Goal: Information Seeking & Learning: Learn about a topic

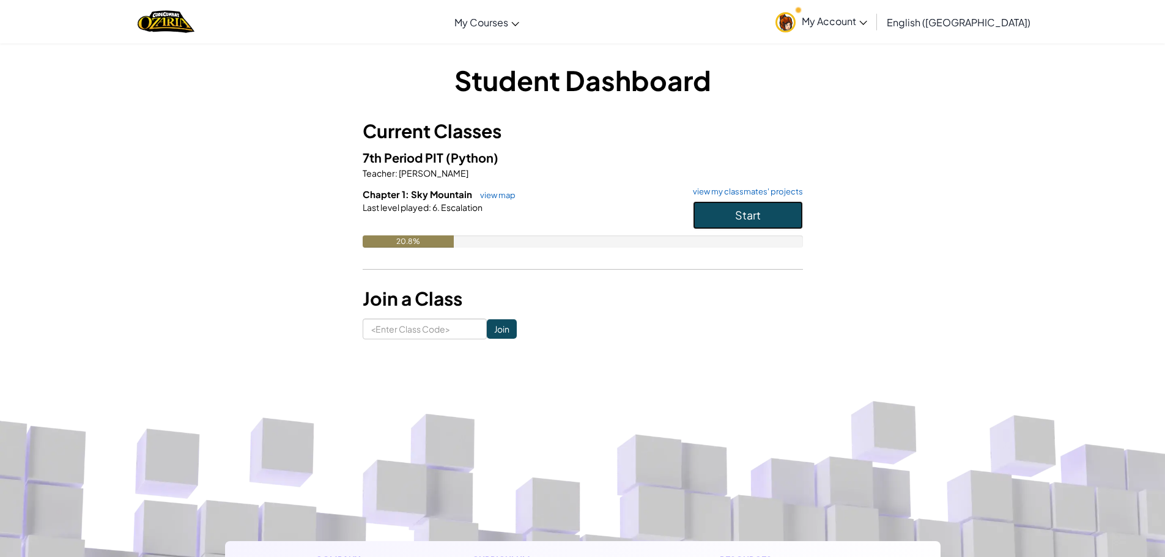
click at [783, 212] on button "Start" at bounding box center [748, 215] width 110 height 28
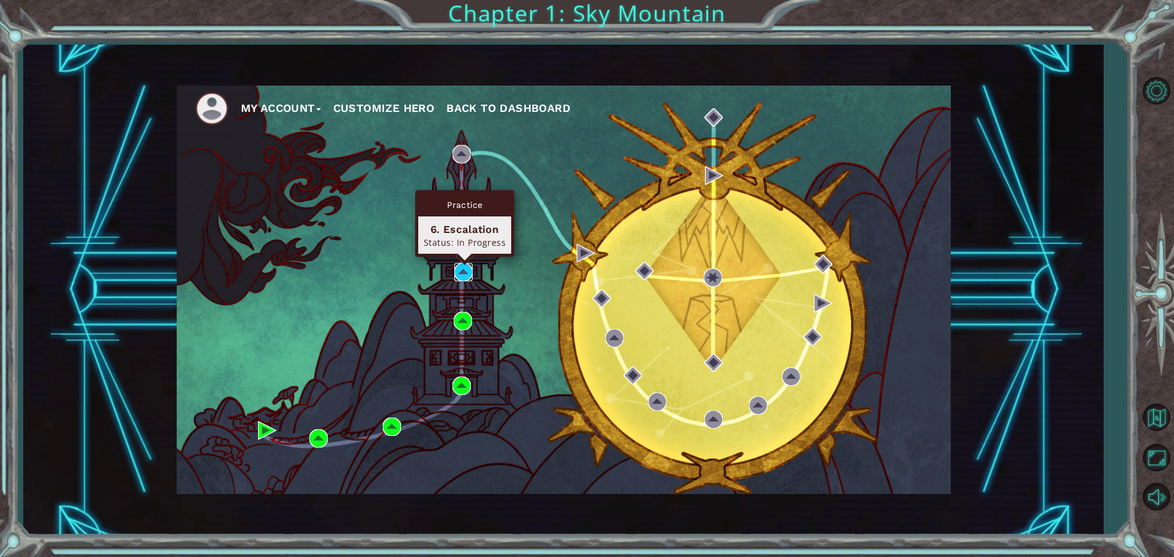
click at [460, 267] on img at bounding box center [463, 272] width 18 height 18
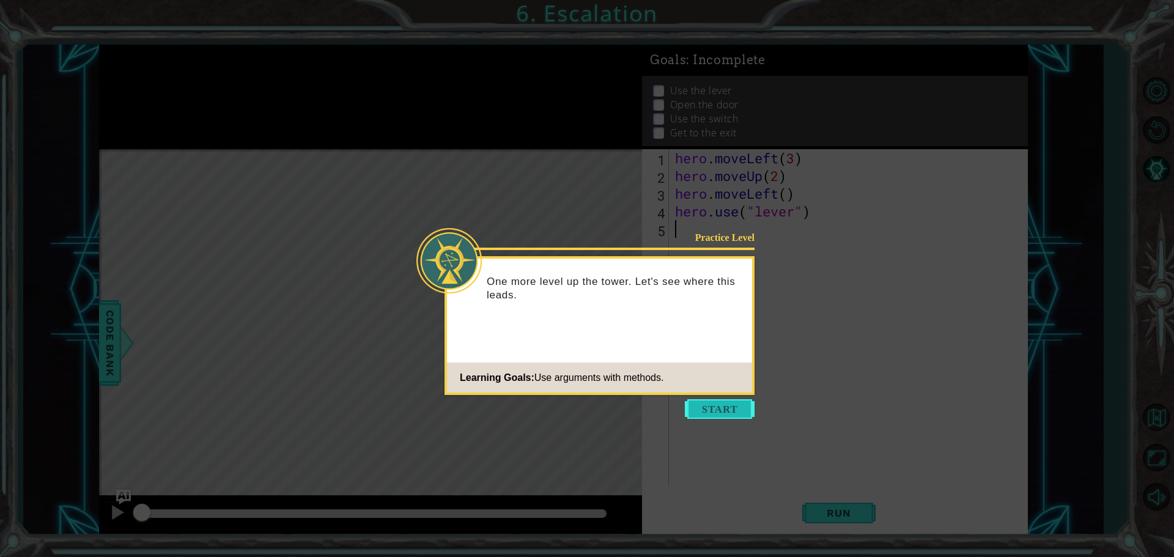
click at [727, 413] on button "Start" at bounding box center [720, 409] width 70 height 20
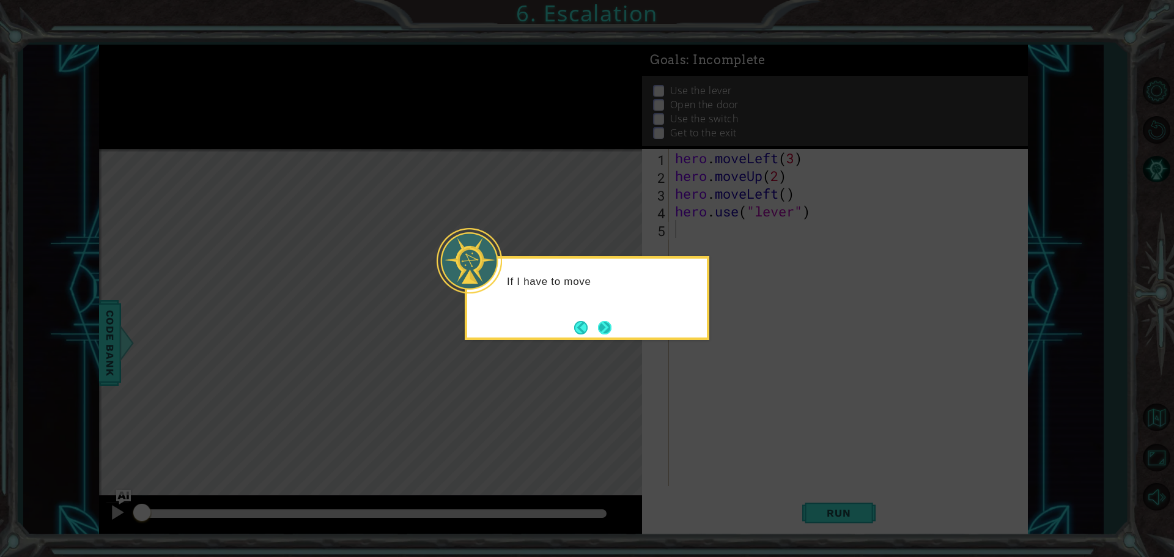
click at [609, 323] on button "Next" at bounding box center [604, 327] width 13 height 13
click at [609, 323] on icon at bounding box center [587, 278] width 1174 height 557
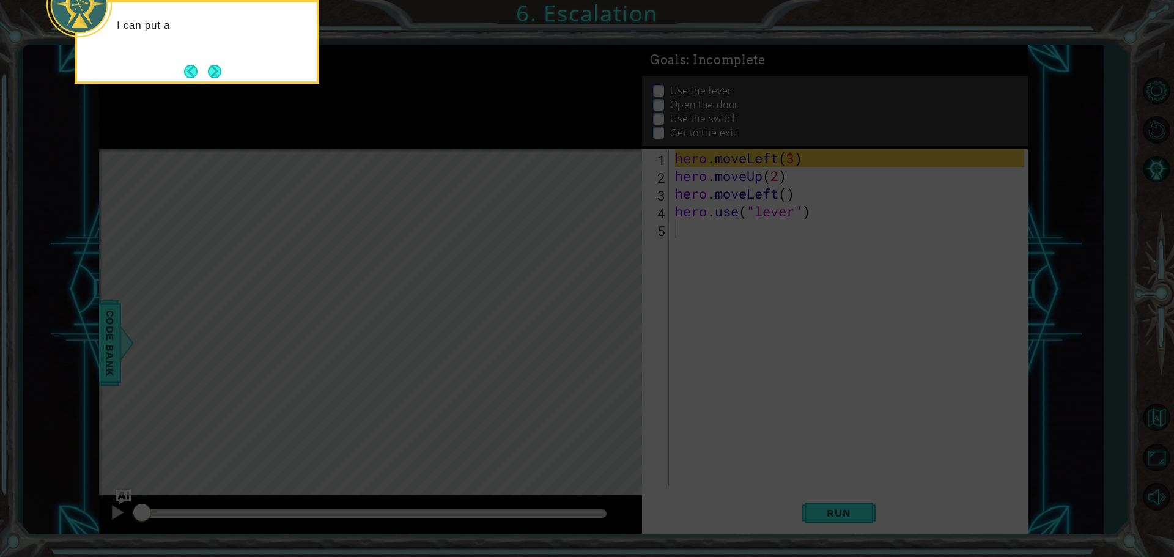
click at [609, 323] on icon at bounding box center [587, 83] width 1174 height 947
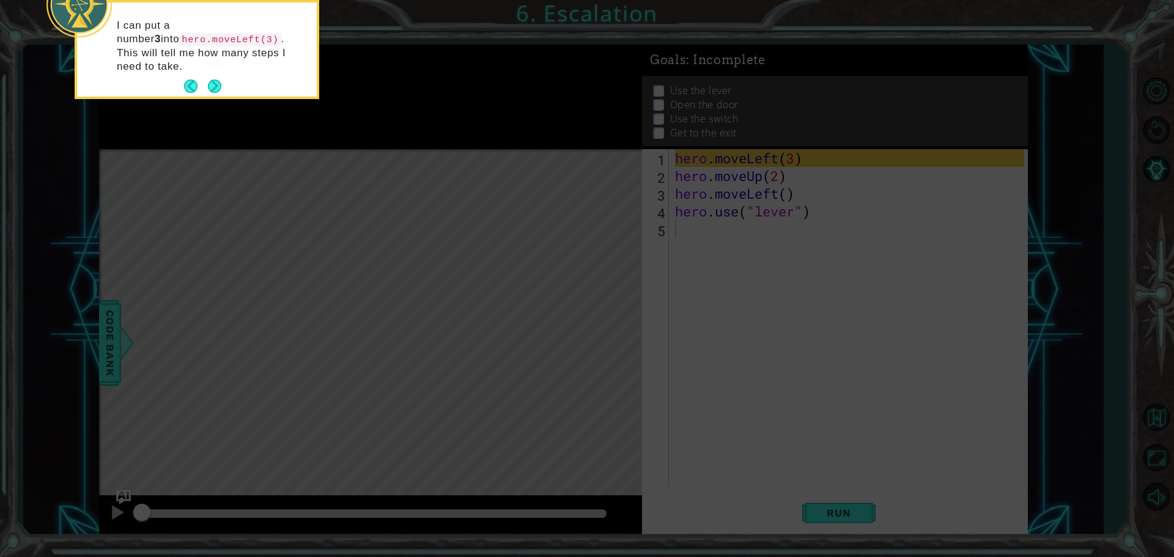
click at [558, 334] on icon at bounding box center [587, 83] width 1174 height 947
click at [509, 336] on icon at bounding box center [587, 83] width 1174 height 947
click at [213, 79] on button "Next" at bounding box center [214, 85] width 13 height 13
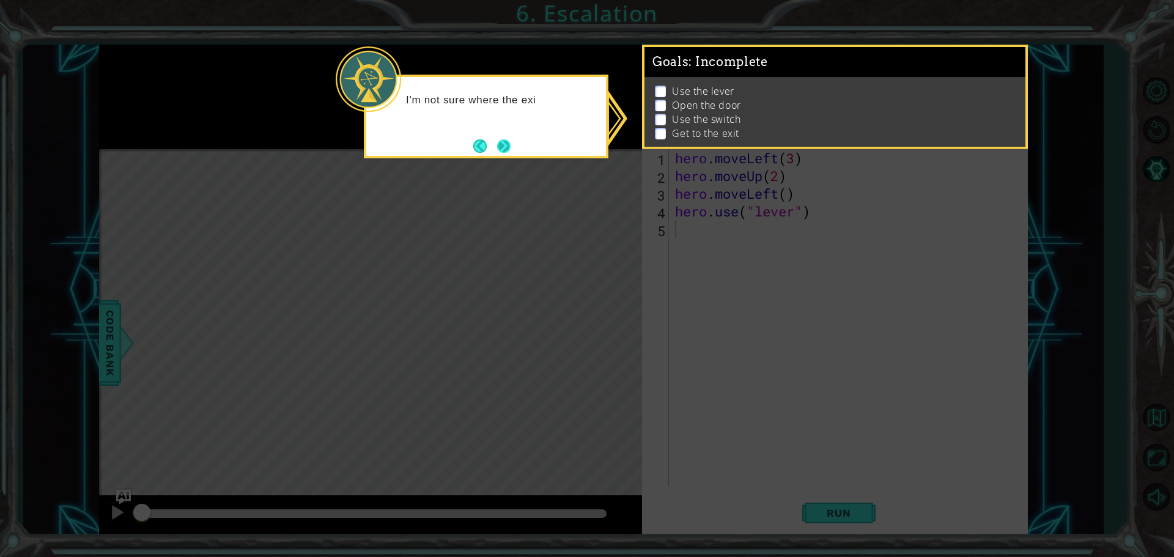
click at [507, 146] on button "Next" at bounding box center [503, 146] width 21 height 21
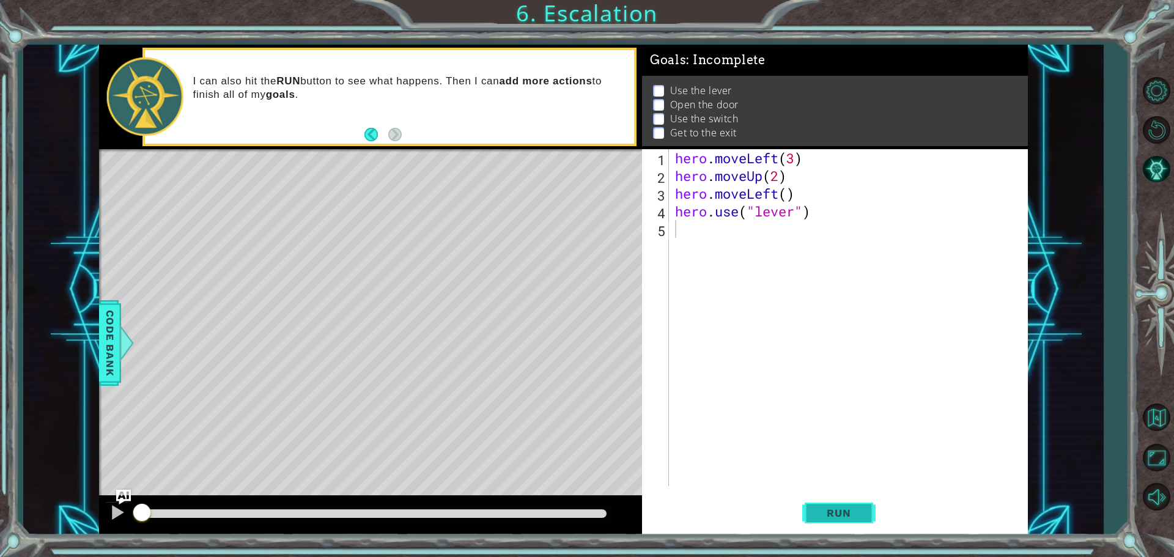
click at [860, 516] on span "Run" at bounding box center [838, 513] width 48 height 12
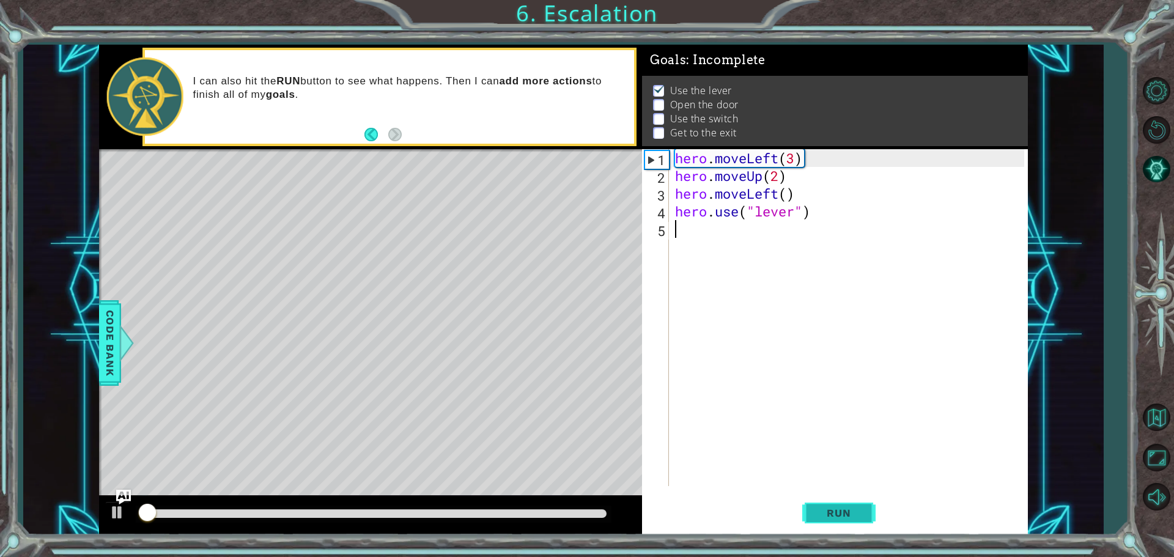
scroll to position [6, 0]
click at [829, 212] on div "hero . moveLeft ( 3 ) hero . moveUp ( 2 ) hero . moveLeft ( ) hero . use ( "lev…" at bounding box center [852, 335] width 358 height 372
type textarea "hero.use("lever")"
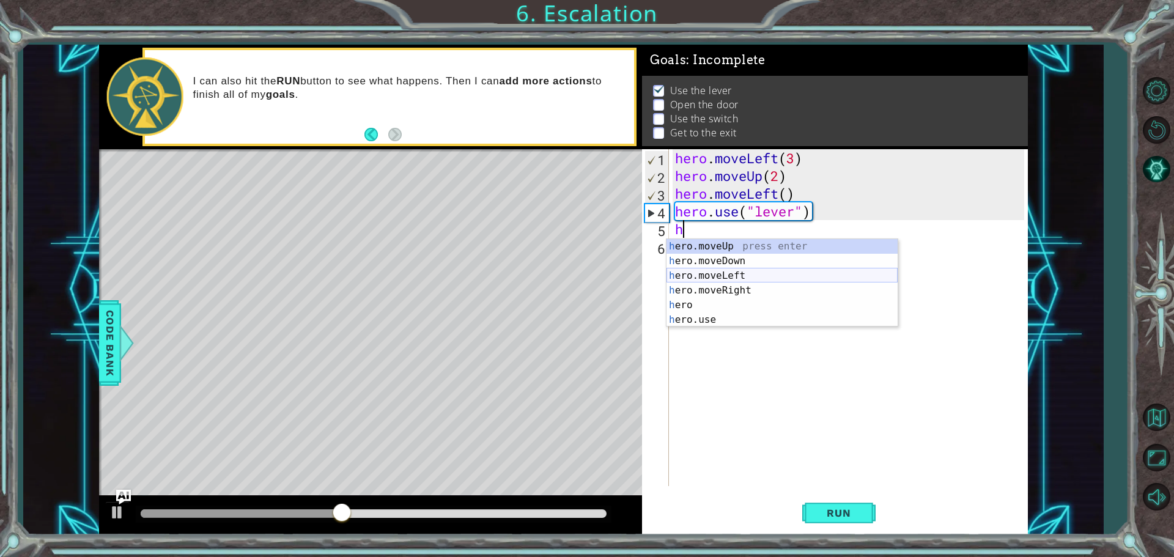
click at [747, 273] on div "h ero.moveUp press enter h ero.moveDown press enter h ero.moveLeft press enter …" at bounding box center [782, 297] width 231 height 117
type textarea "hero.moveLeft(1)"
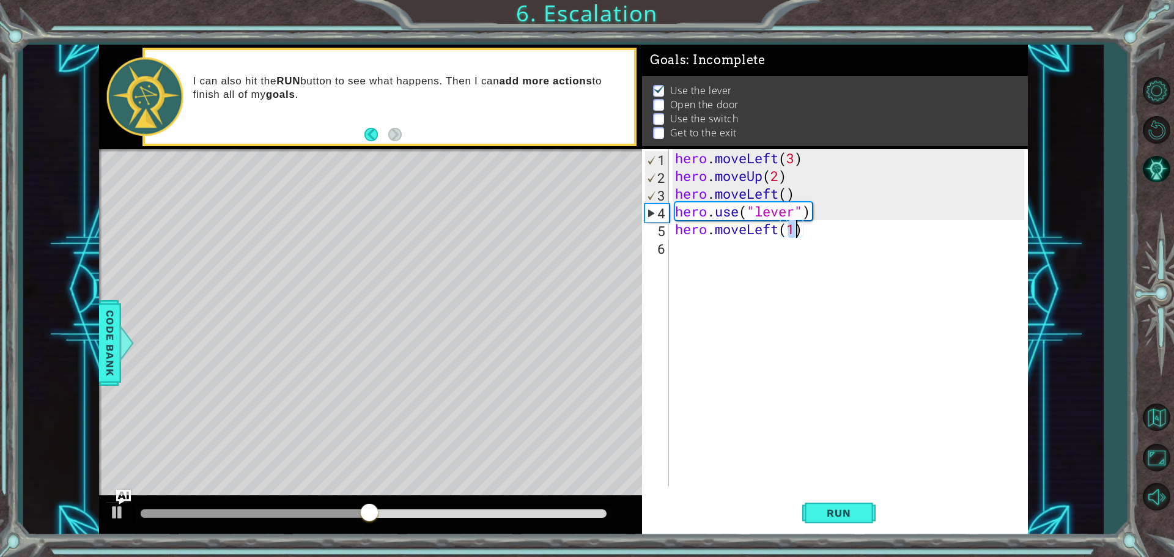
click at [773, 248] on div "hero . moveLeft ( 3 ) hero . moveUp ( 2 ) hero . moveLeft ( ) hero . use ( "lev…" at bounding box center [852, 335] width 358 height 372
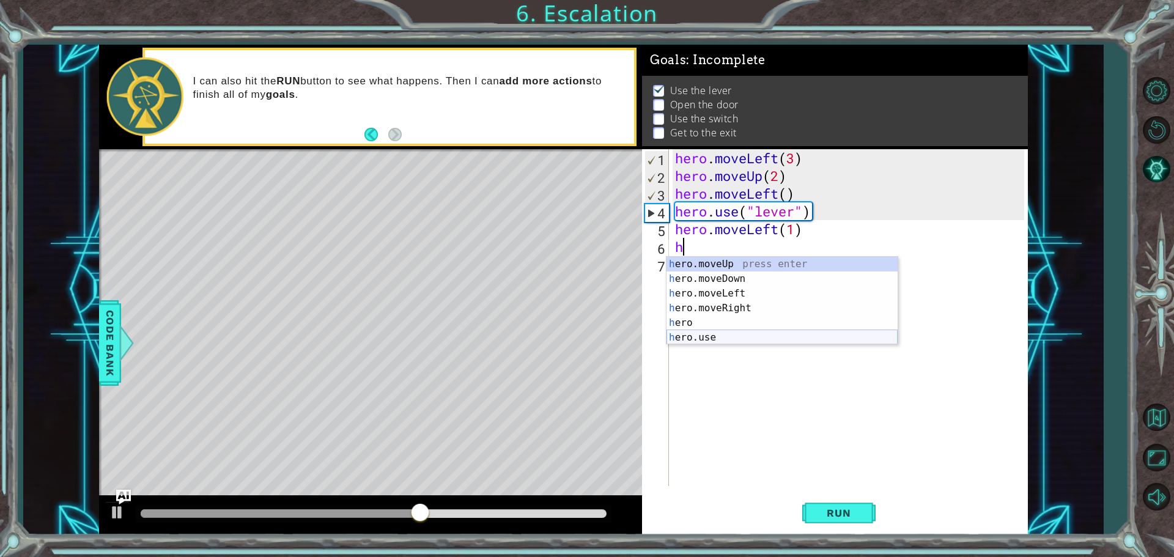
click at [744, 335] on div "h ero.moveUp press enter h ero.moveDown press enter h ero.moveLeft press enter …" at bounding box center [782, 315] width 231 height 117
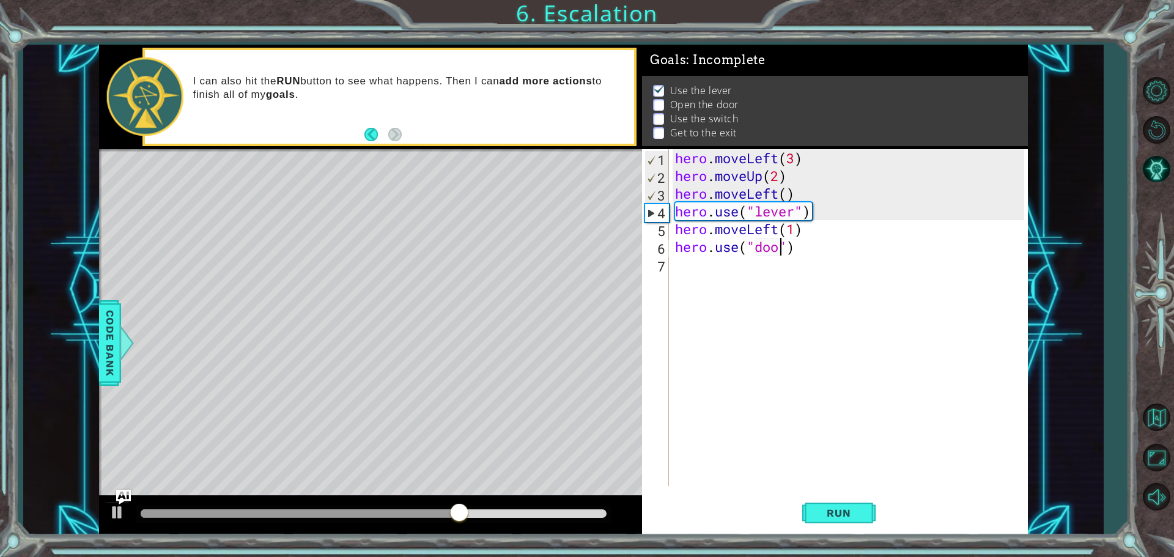
type textarea "hero.use("door")"
click at [832, 256] on div "hero . moveLeft ( 3 ) hero . moveUp ( 2 ) hero . moveLeft ( ) hero . use ( "lev…" at bounding box center [852, 335] width 358 height 372
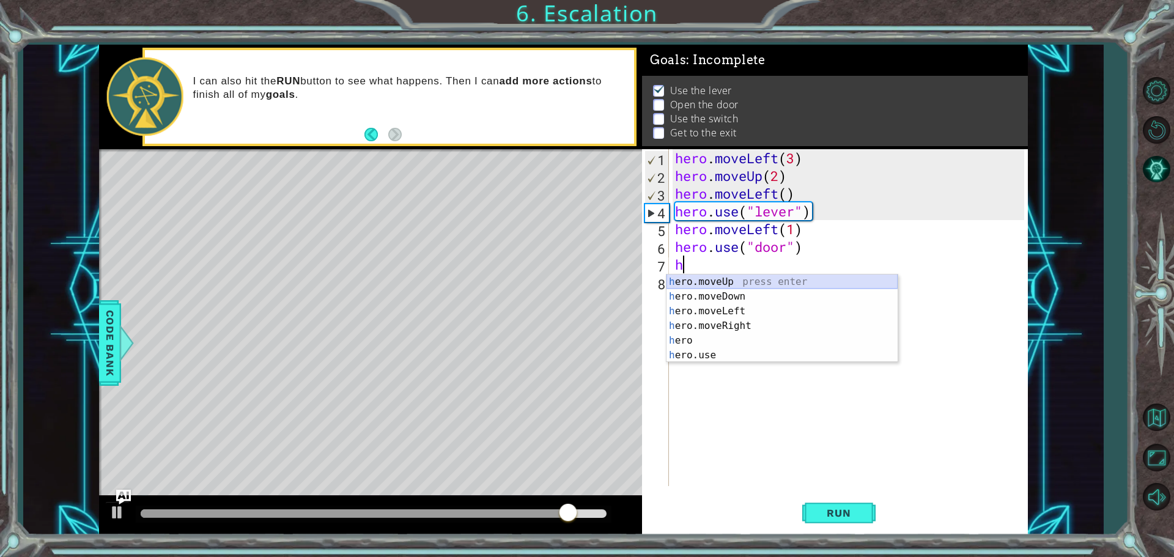
click at [752, 277] on div "h ero.moveUp press enter h ero.moveDown press enter h ero.moveLeft press enter …" at bounding box center [782, 333] width 231 height 117
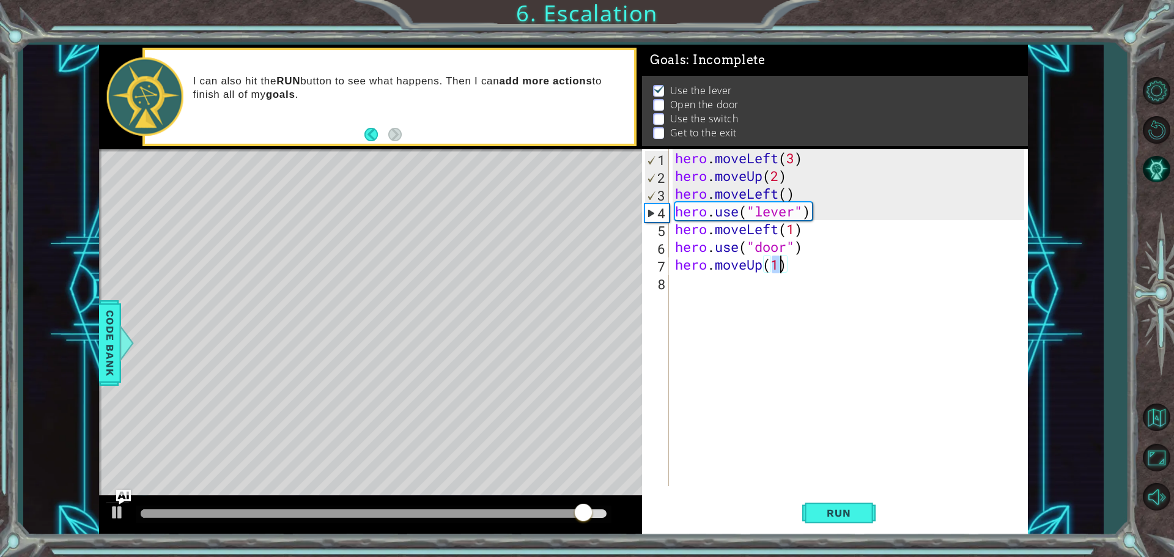
click at [777, 270] on div "hero . moveLeft ( 3 ) hero . moveUp ( 2 ) hero . moveLeft ( ) hero . use ( "lev…" at bounding box center [849, 317] width 352 height 337
type textarea "hero.moveUp(2)"
click at [808, 268] on div "hero . moveLeft ( 3 ) hero . moveUp ( 2 ) hero . moveLeft ( ) hero . use ( "lev…" at bounding box center [852, 335] width 358 height 372
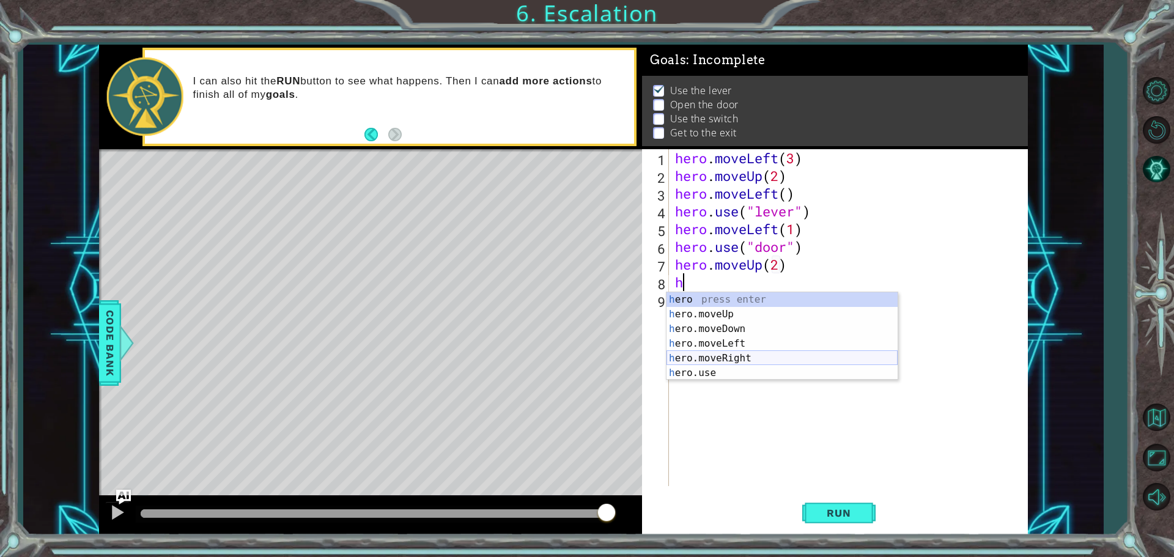
click at [748, 361] on div "h ero press enter h ero.moveUp press enter h ero.moveDown press enter h ero.mov…" at bounding box center [782, 350] width 231 height 117
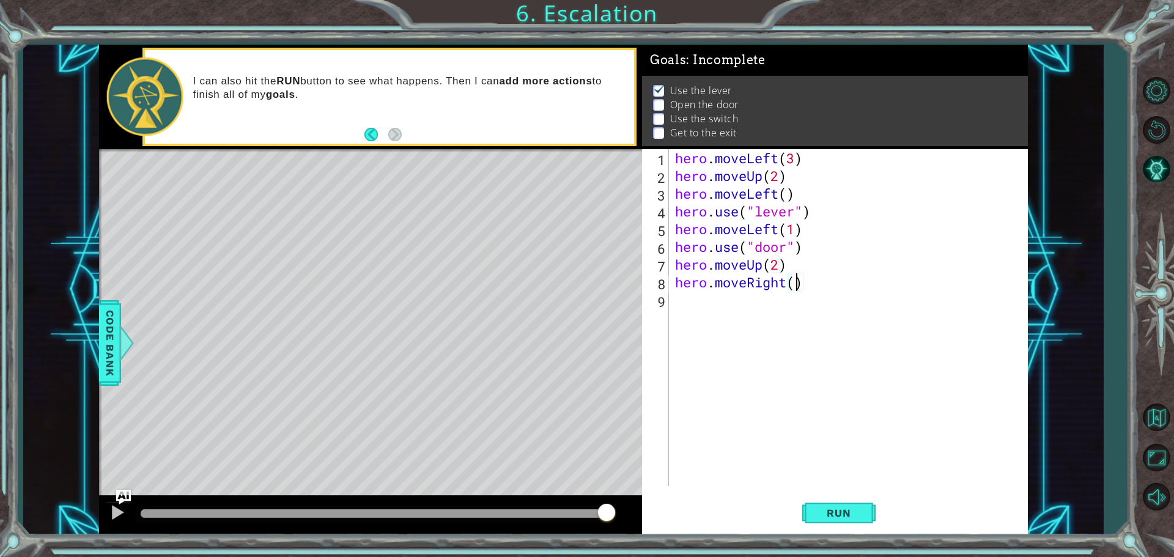
type textarea "hero.moveRight(2)"
click at [838, 288] on div "hero . moveLeft ( 3 ) hero . moveUp ( 2 ) hero . moveLeft ( ) hero . use ( "lev…" at bounding box center [852, 335] width 358 height 372
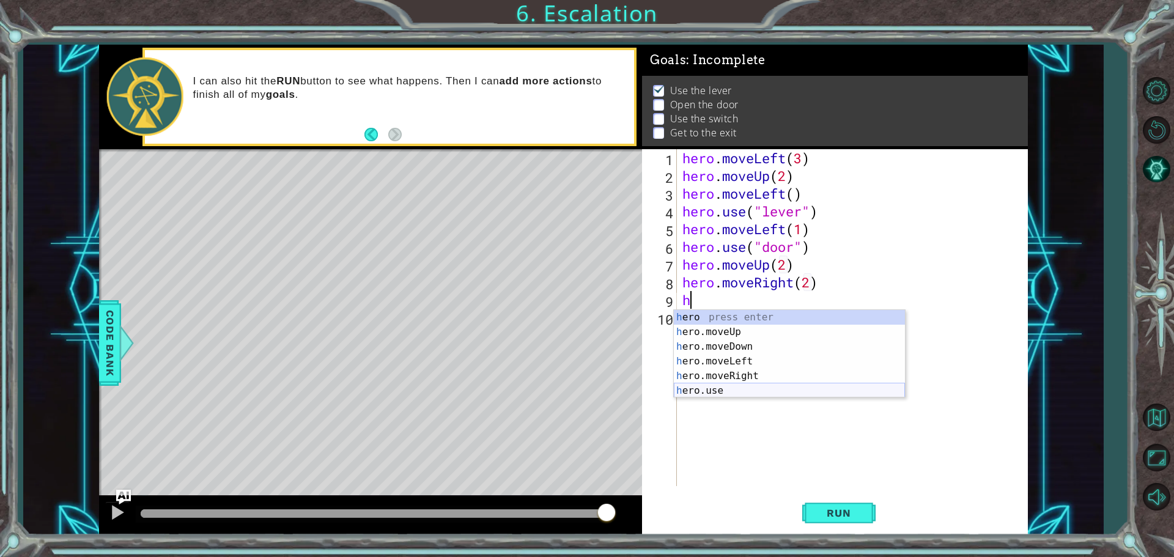
click at [745, 391] on div "h ero press enter h ero.moveUp press enter h ero.moveDown press enter h ero.mov…" at bounding box center [789, 368] width 231 height 117
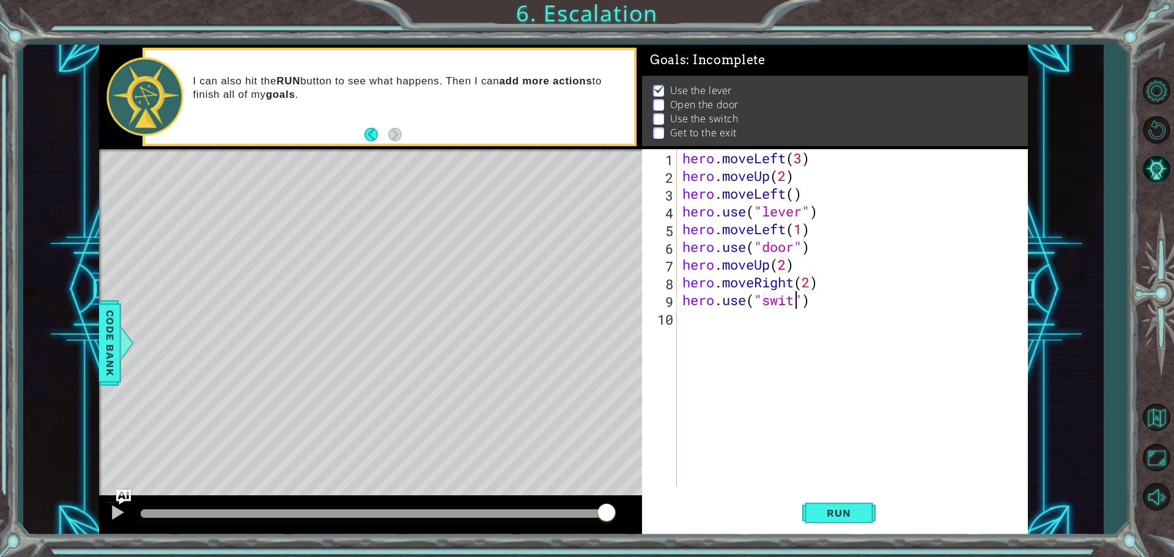
scroll to position [0, 6]
type textarea "hero.use("switch")"
click at [859, 310] on div "hero . moveLeft ( 3 ) hero . moveUp ( 2 ) hero . moveLeft ( ) hero . use ( "lev…" at bounding box center [855, 335] width 350 height 372
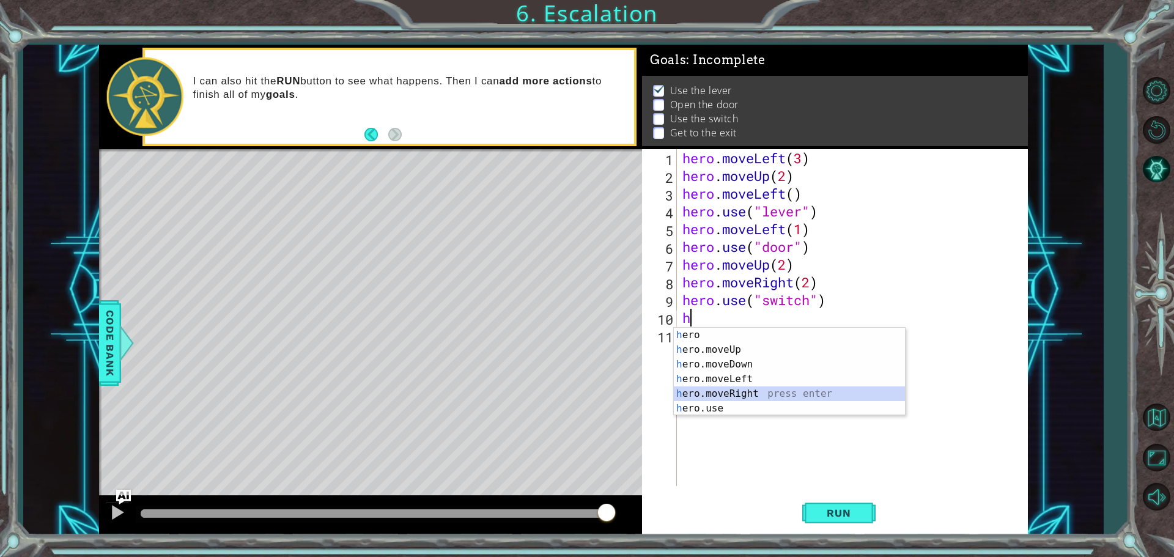
click at [742, 389] on div "h ero press enter h ero.moveUp press enter h ero.moveDown press enter h ero.mov…" at bounding box center [789, 386] width 231 height 117
type textarea "hero.moveRight(1)"
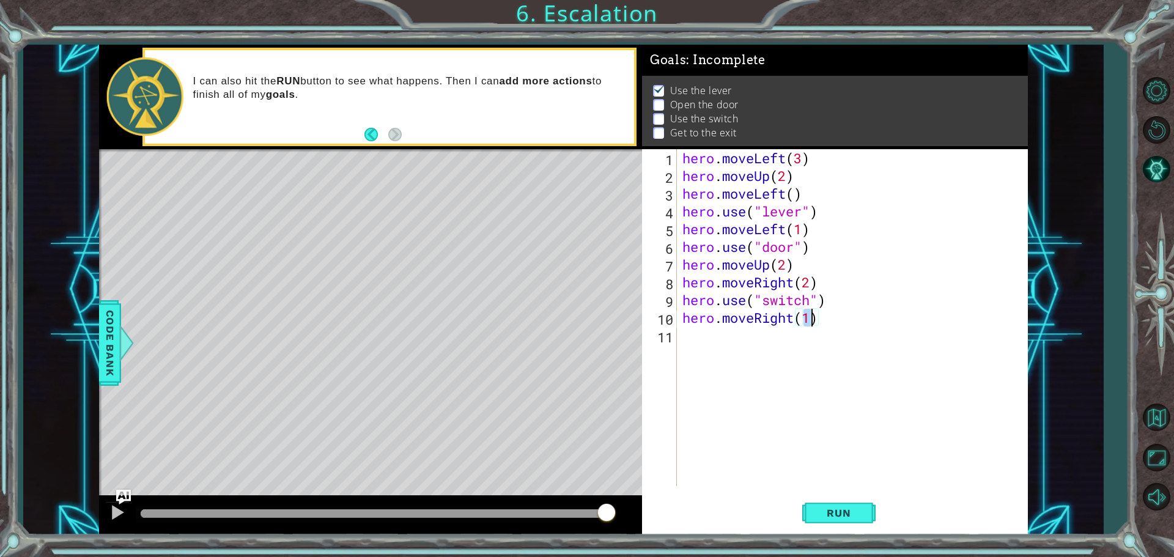
click at [726, 339] on div "hero . moveLeft ( 3 ) hero . moveUp ( 2 ) hero . moveLeft ( ) hero . use ( "lev…" at bounding box center [855, 335] width 350 height 372
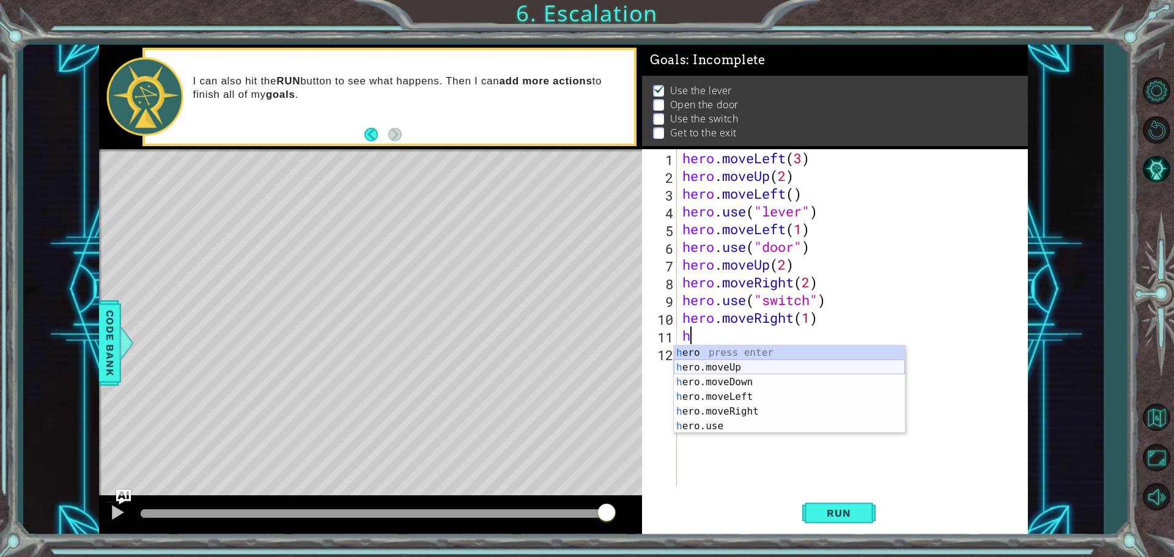
click at [754, 369] on div "h ero press enter h ero.moveUp press enter h ero.moveDown press enter h ero.mov…" at bounding box center [789, 403] width 231 height 117
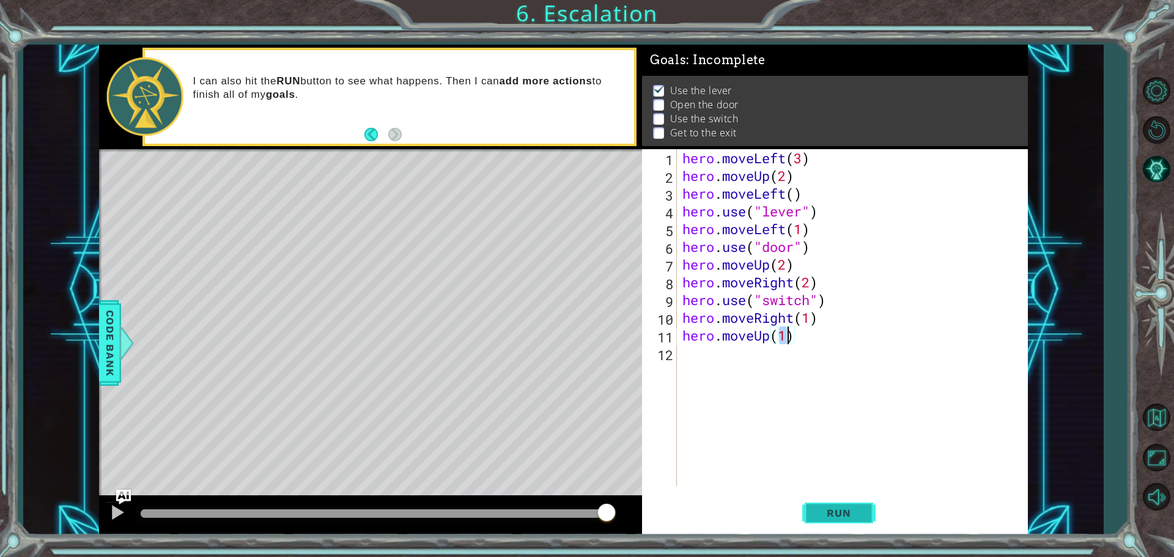
type textarea "hero.moveUp(1)"
click at [830, 507] on span "Run" at bounding box center [838, 513] width 48 height 12
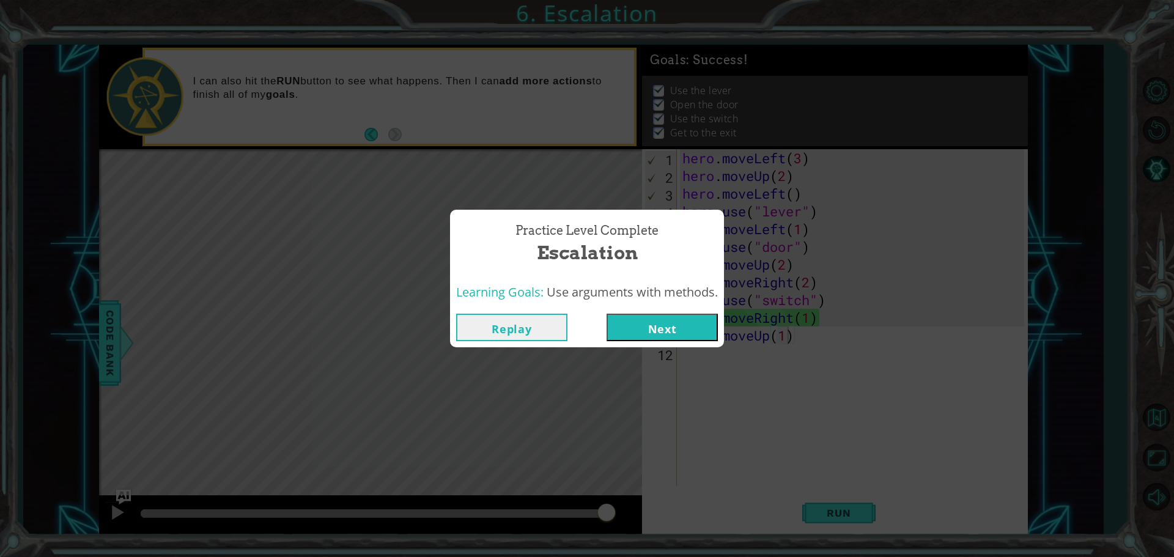
click at [674, 324] on button "Next" at bounding box center [662, 328] width 111 height 28
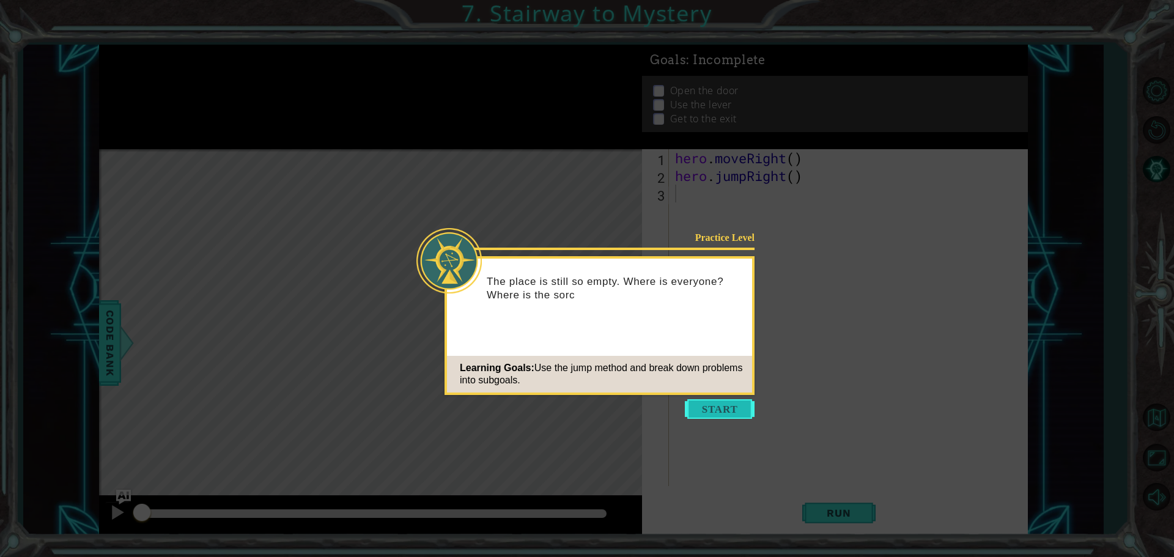
click at [732, 416] on button "Start" at bounding box center [720, 409] width 70 height 20
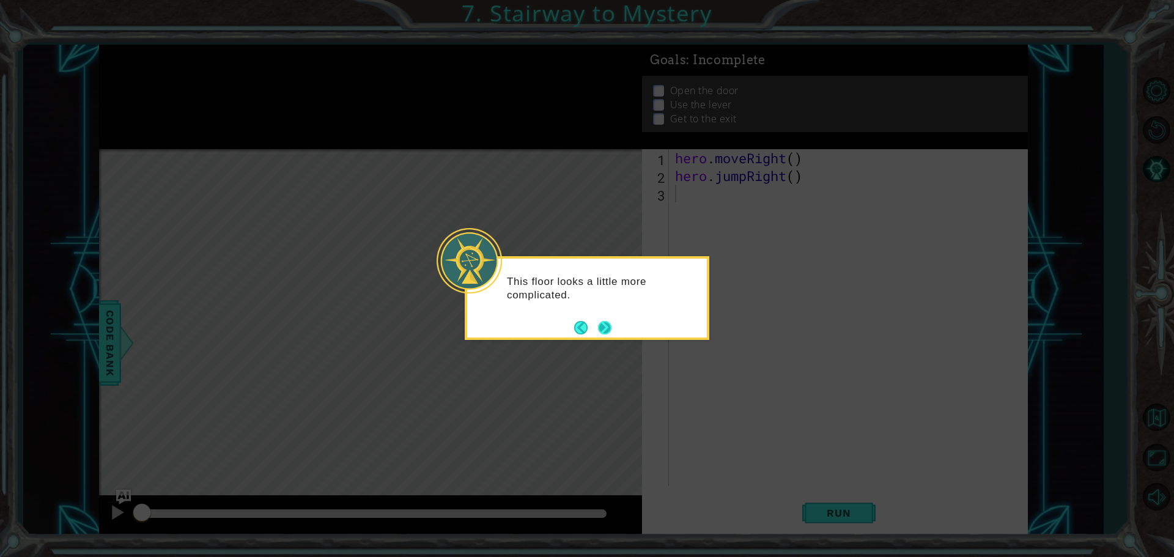
click at [610, 330] on button "Next" at bounding box center [605, 327] width 14 height 14
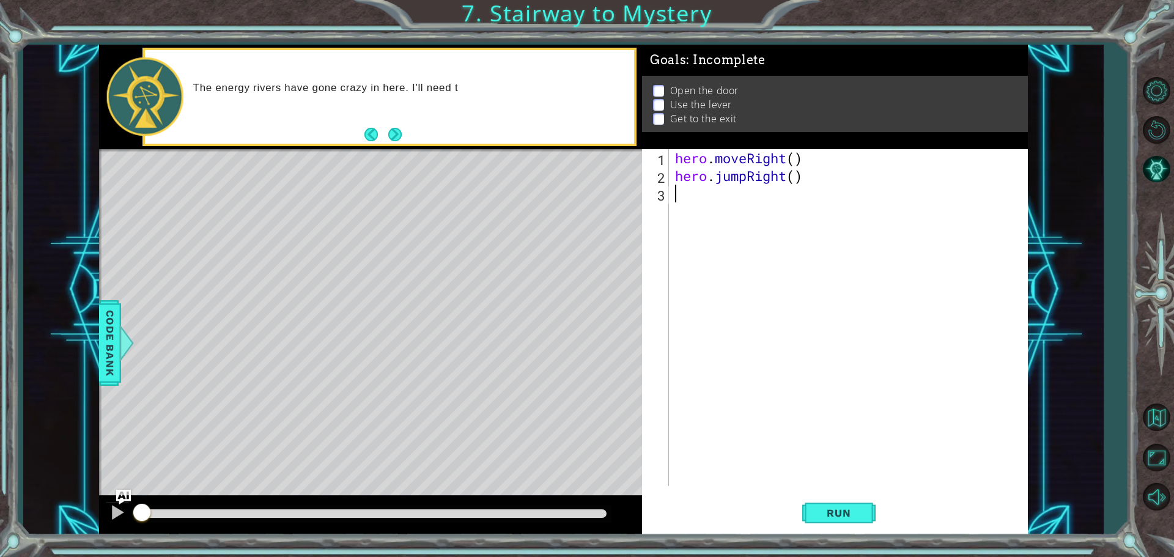
click at [401, 128] on button "Next" at bounding box center [394, 134] width 13 height 13
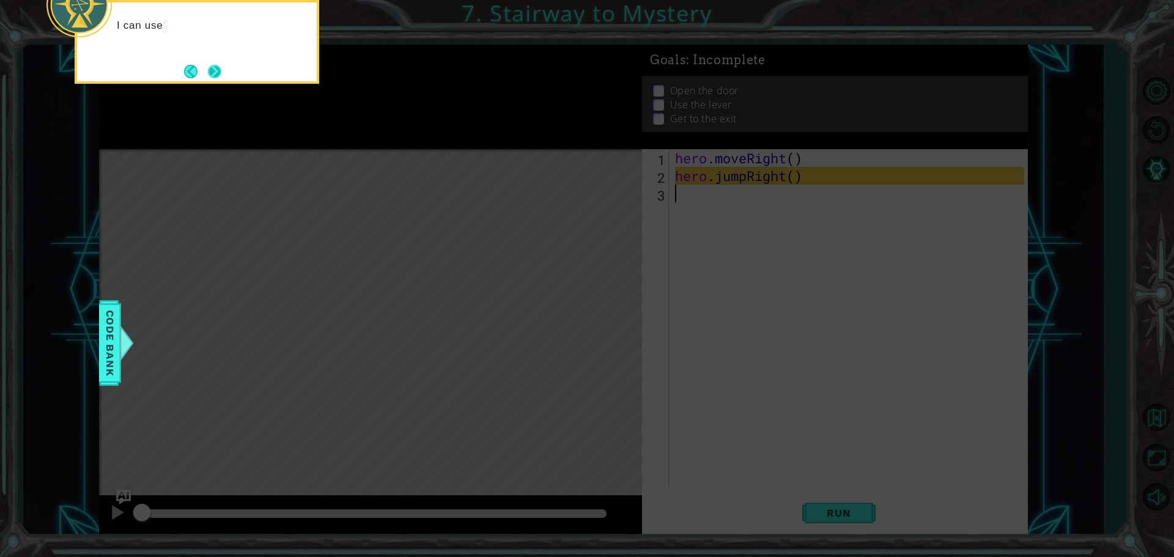
click at [215, 70] on button "Next" at bounding box center [214, 71] width 13 height 13
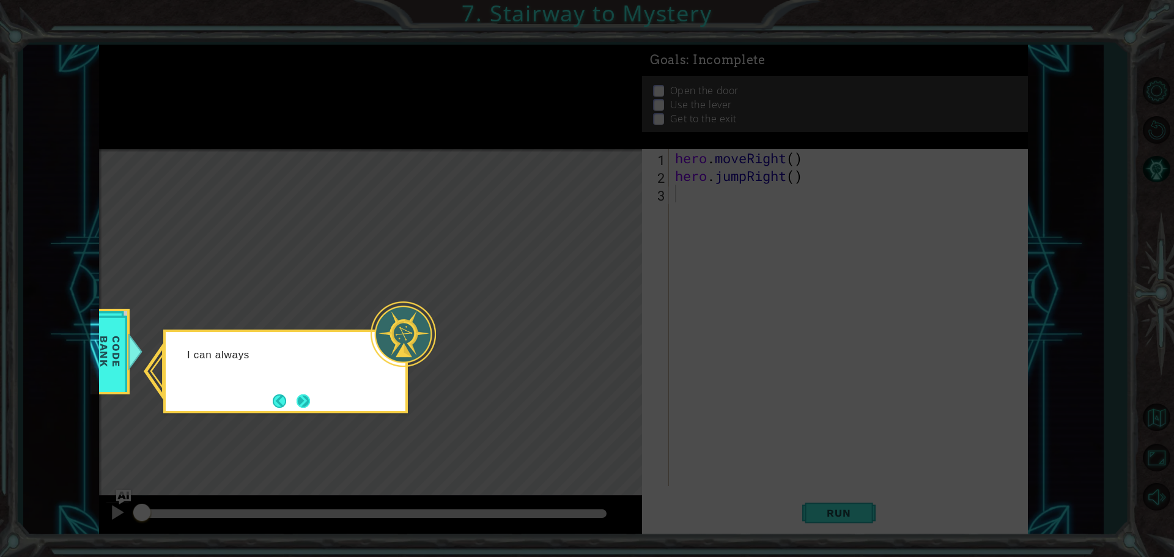
click at [310, 398] on button "Next" at bounding box center [303, 400] width 13 height 13
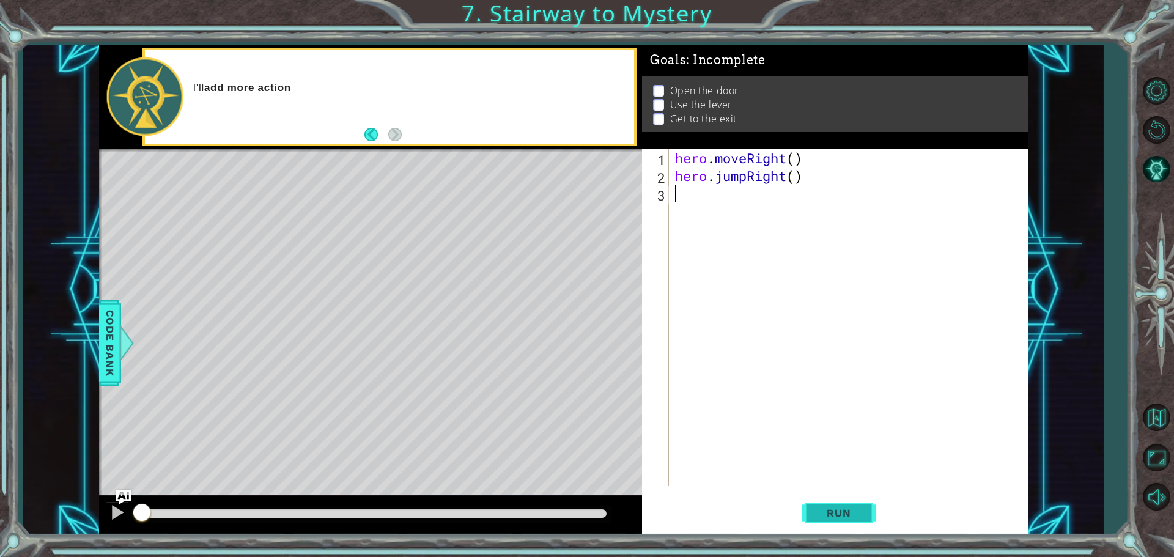
click at [865, 509] on button "Run" at bounding box center [838, 512] width 73 height 39
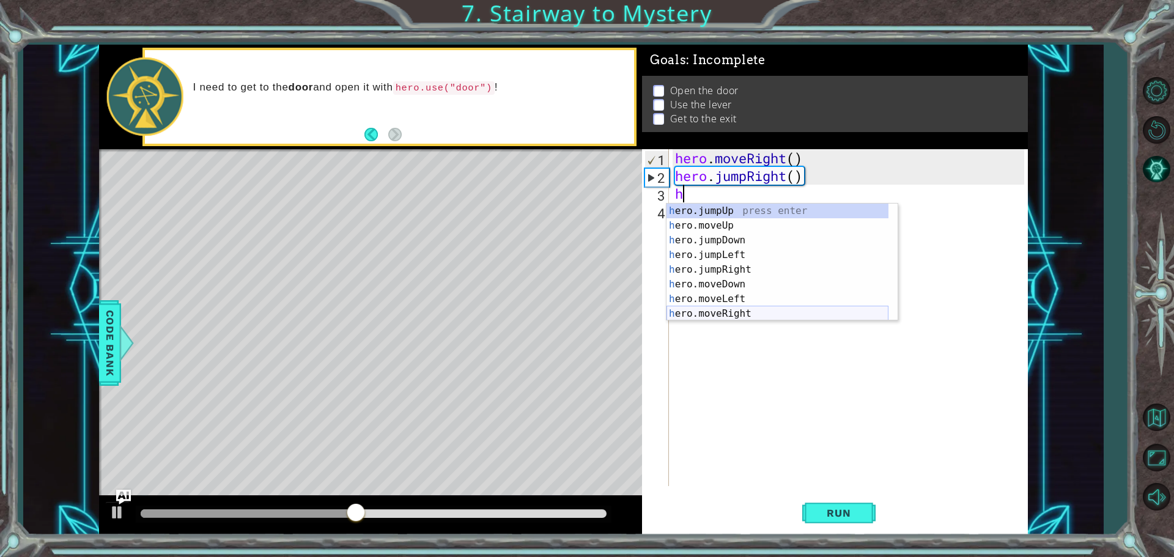
click at [752, 312] on div "h ero.jumpUp press enter h ero.moveUp press enter h ero.jumpDown press enter h …" at bounding box center [778, 277] width 222 height 147
type textarea "hero.moveRight(1)"
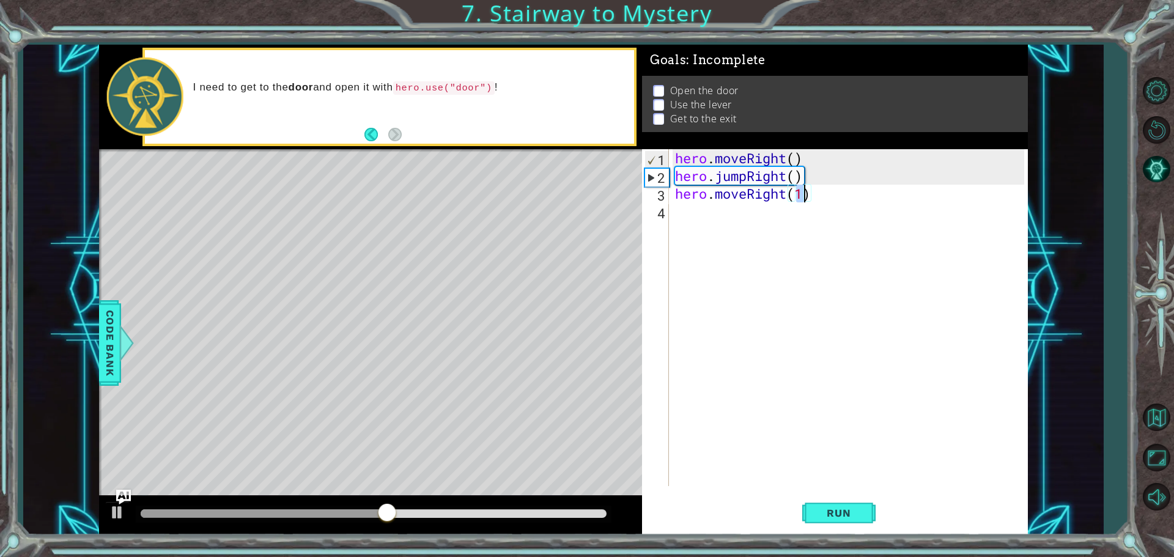
click at [832, 200] on div "hero . moveRight ( ) hero . jumpRight ( ) hero . moveRight ( 1 )" at bounding box center [852, 335] width 358 height 372
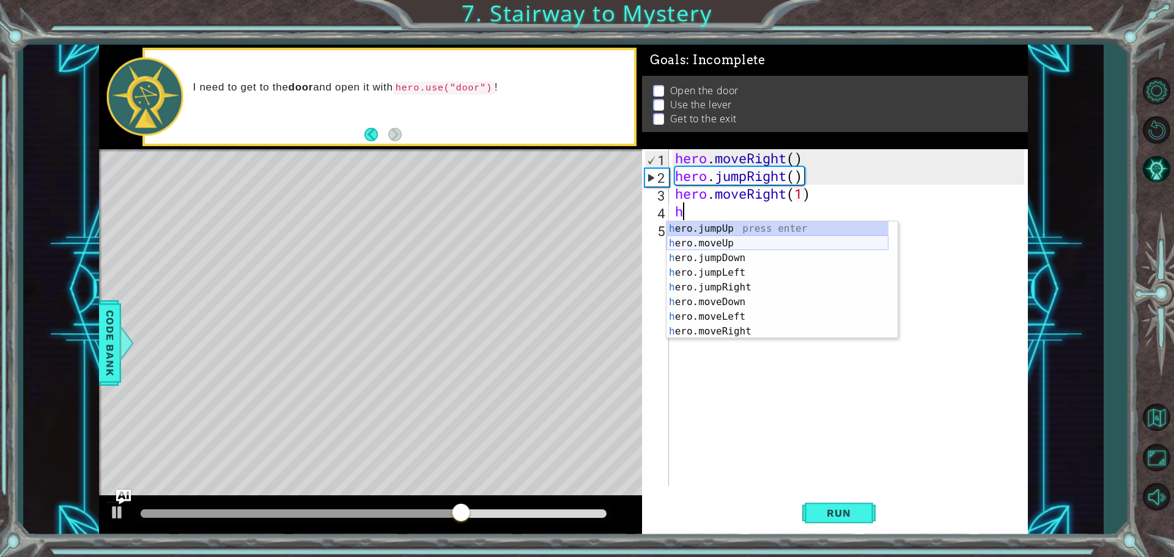
click at [751, 246] on div "h ero.jumpUp press enter h ero.moveUp press enter h ero.jumpDown press enter h …" at bounding box center [778, 294] width 222 height 147
type textarea "hero.moveUp(1)"
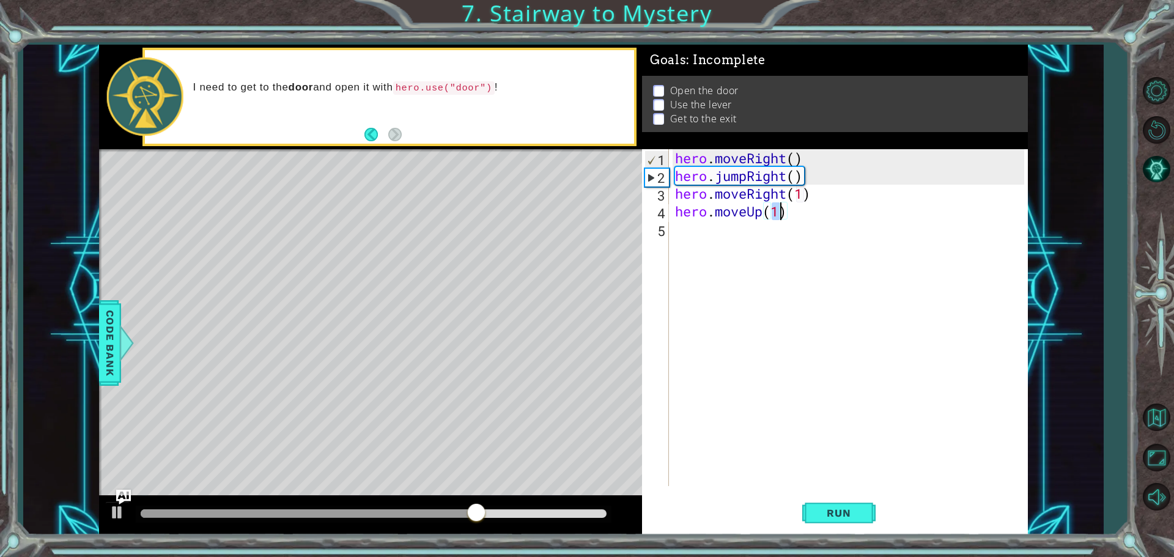
click at [835, 215] on div "hero . moveRight ( ) hero . jumpRight ( ) hero . moveRight ( 1 ) hero . moveUp …" at bounding box center [852, 335] width 358 height 372
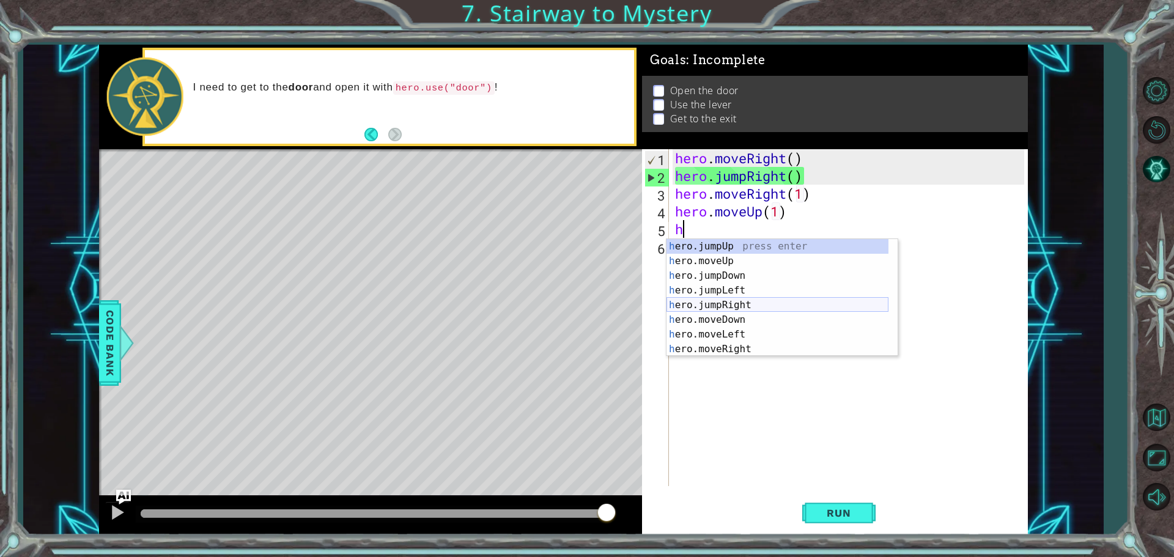
scroll to position [29, 0]
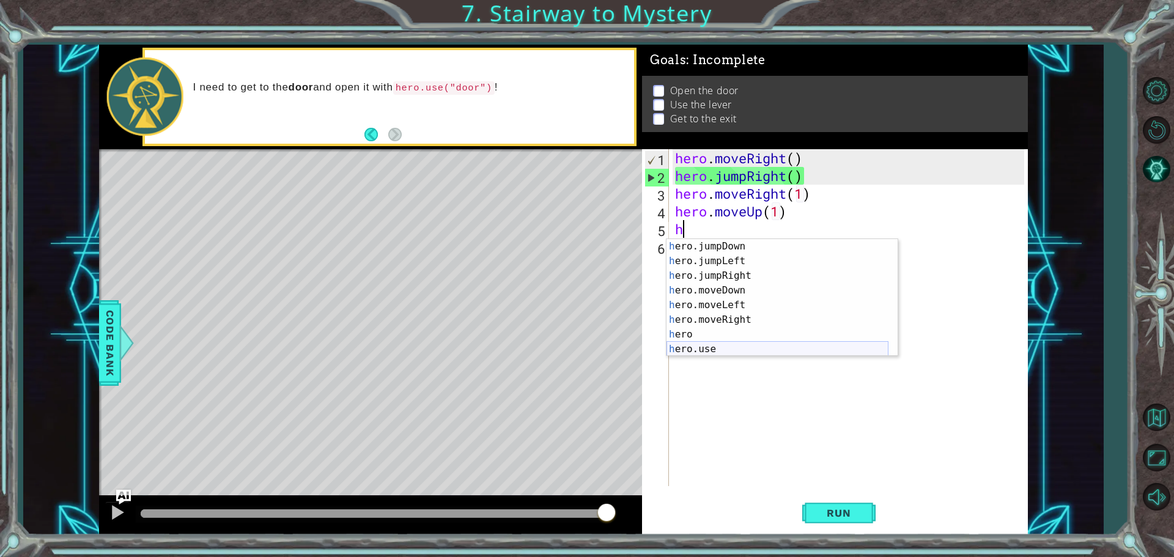
click at [771, 347] on div "h ero.jumpDown press enter h ero.jumpLeft press enter h ero.jumpRight press ent…" at bounding box center [778, 312] width 222 height 147
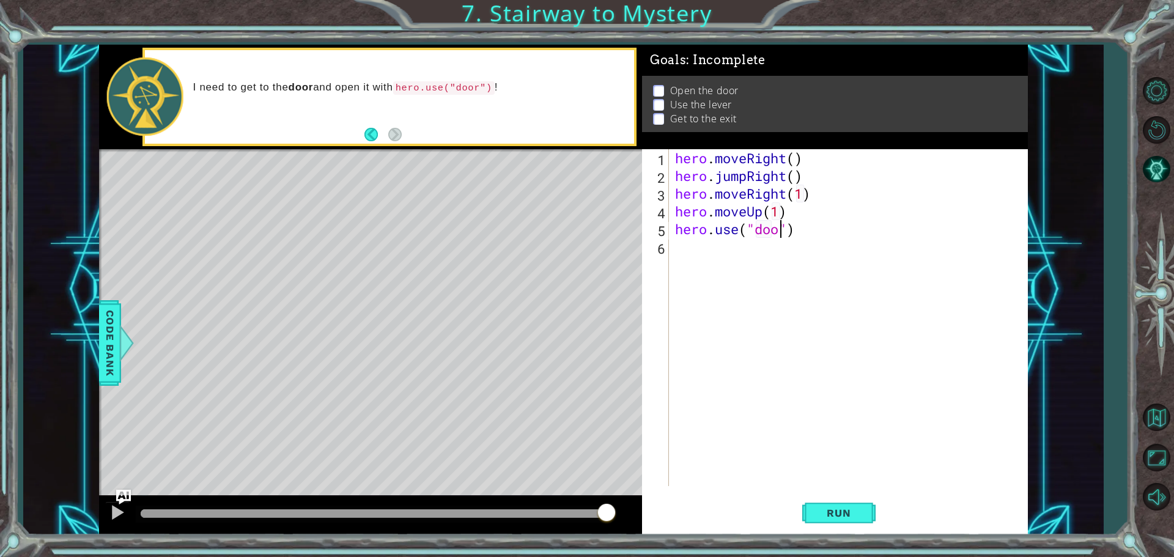
type textarea "hero.use("door")"
click at [818, 229] on div "hero . moveRight ( ) hero . jumpRight ( ) hero . moveRight ( 1 ) hero . moveUp …" at bounding box center [852, 335] width 358 height 372
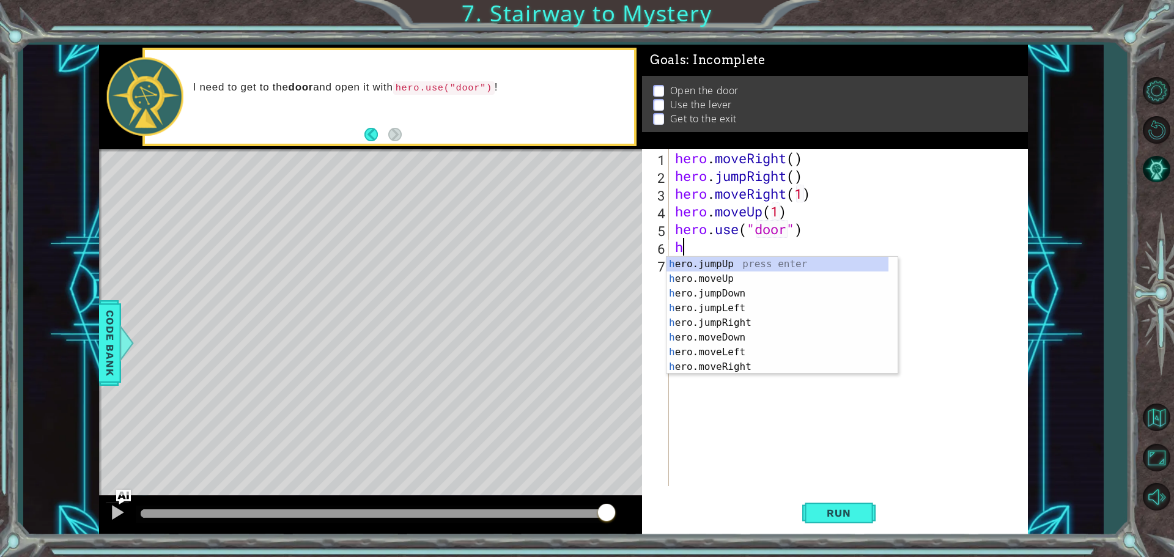
scroll to position [0, 0]
click at [777, 279] on div "h ero.jumpUp press enter h ero.moveUp press enter h ero.jumpDown press enter h …" at bounding box center [778, 330] width 222 height 147
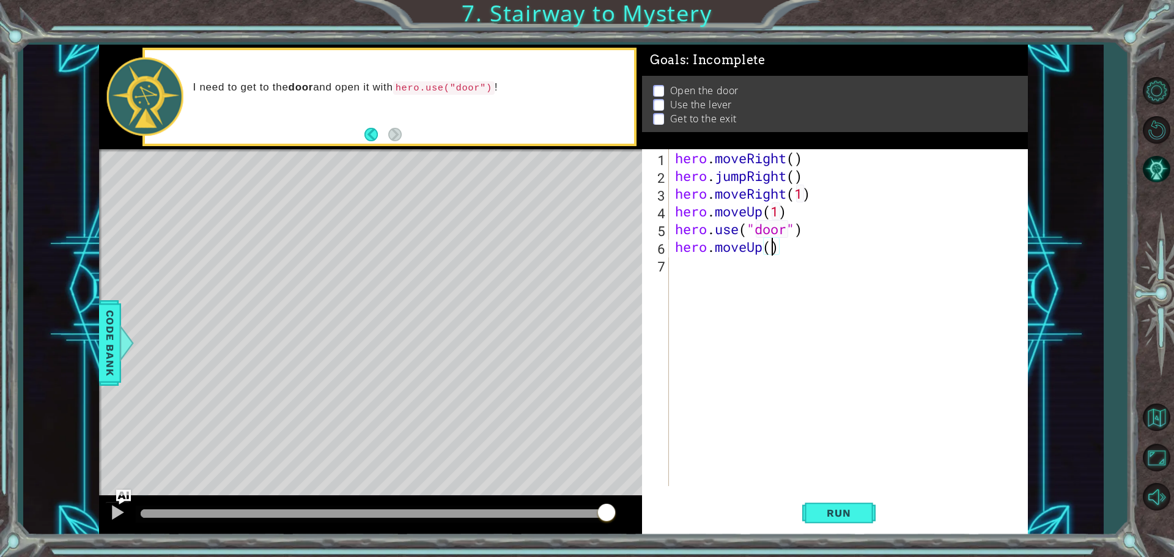
type textarea "hero.moveUp(2)"
click at [851, 248] on div "hero . moveRight ( ) hero . jumpRight ( ) hero . moveRight ( 1 ) hero . moveUp …" at bounding box center [852, 335] width 358 height 372
type textarea "h"
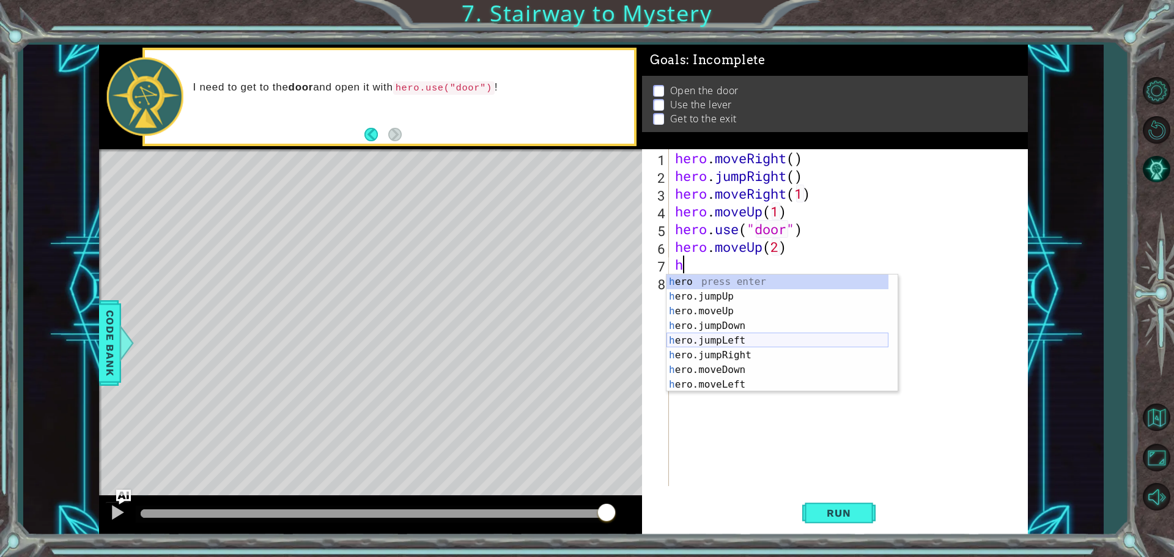
click at [761, 338] on div "h ero press enter h ero.jumpUp press enter h ero.moveUp press enter h ero.jumpD…" at bounding box center [778, 348] width 222 height 147
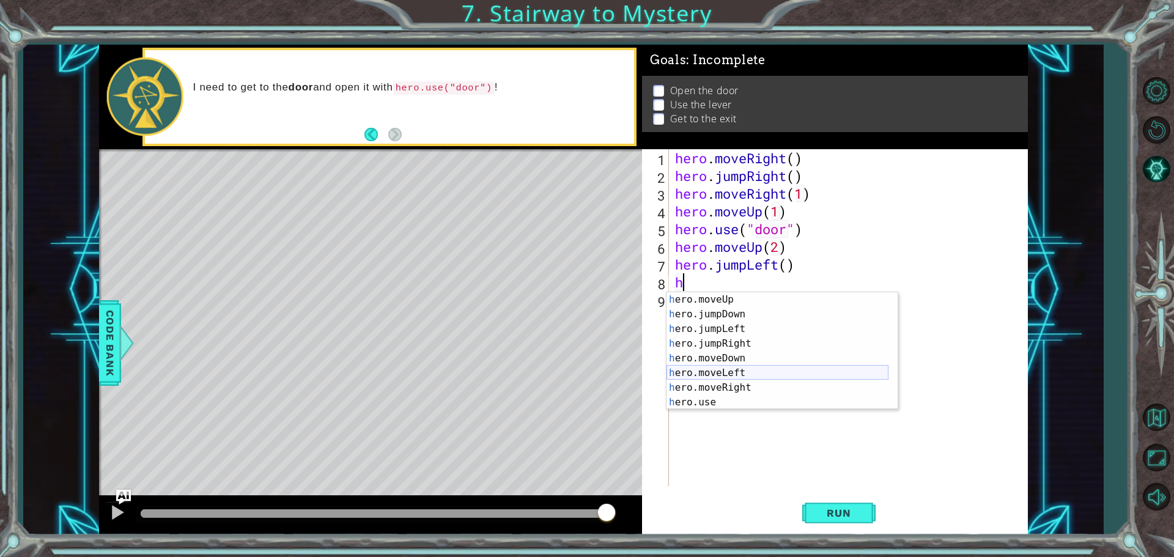
scroll to position [29, 0]
click at [737, 402] on div "h ero.moveUp press enter h ero.jumpDown press enter h ero.jumpLeft press enter …" at bounding box center [778, 365] width 222 height 147
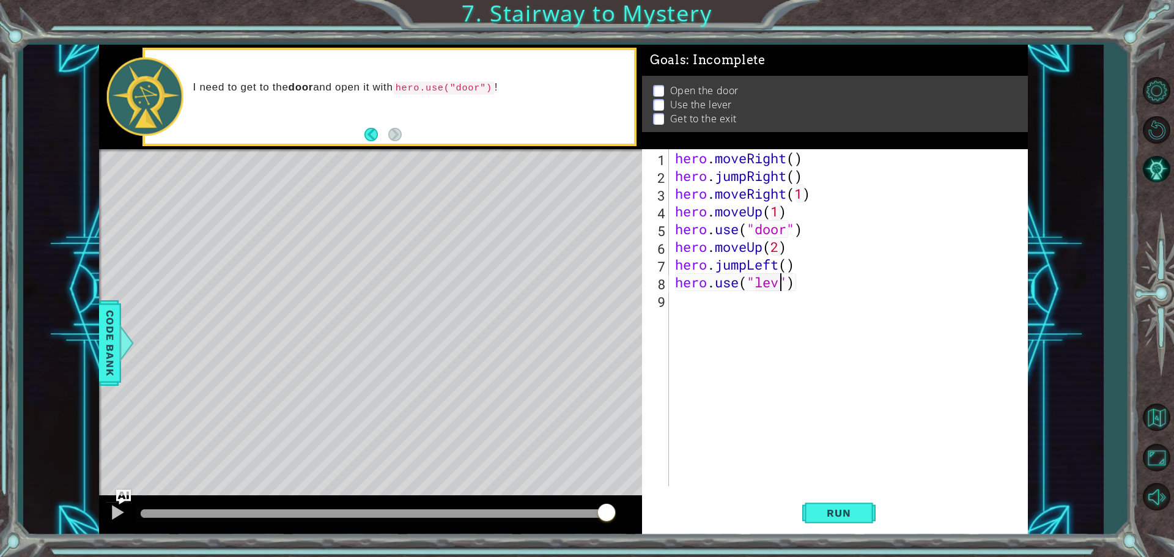
type textarea "hero.use("lever")"
click at [860, 276] on div "hero . moveRight ( ) hero . jumpRight ( ) hero . moveRight ( 1 ) hero . moveUp …" at bounding box center [852, 335] width 358 height 372
type textarea "h"
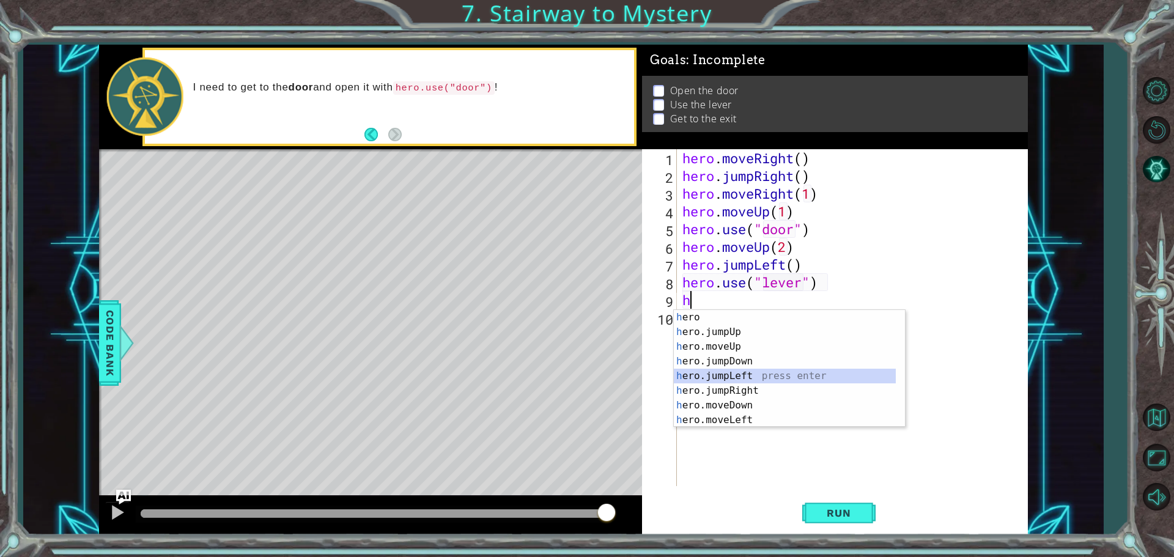
click at [767, 378] on div "h ero press enter h ero.jumpUp press enter h ero.moveUp press enter h ero.jumpD…" at bounding box center [789, 383] width 231 height 147
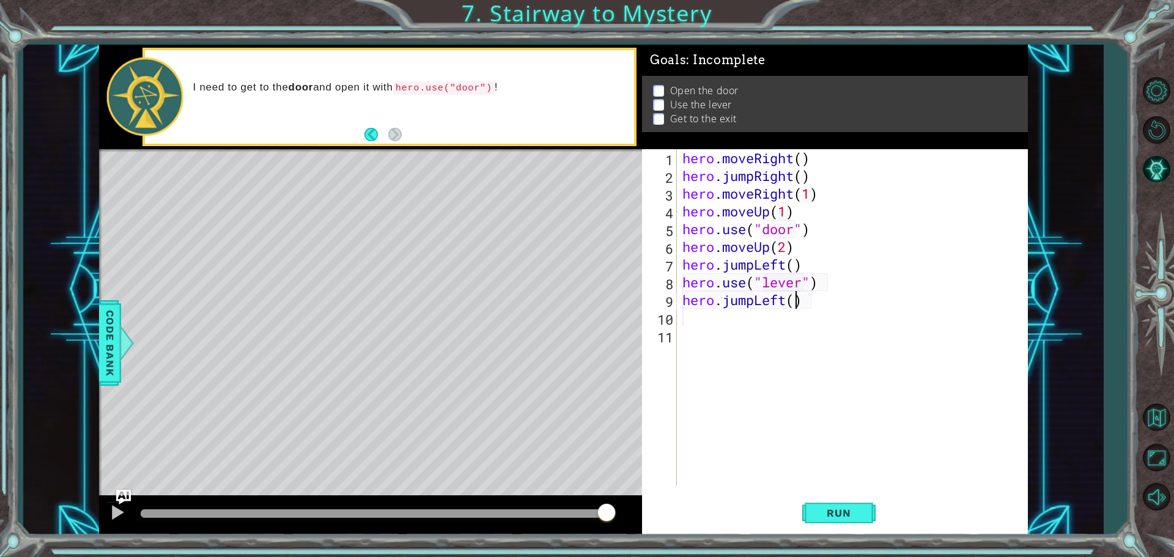
click at [799, 305] on div "hero . moveRight ( ) hero . jumpRight ( ) hero . moveRight ( 1 ) hero . moveUp …" at bounding box center [855, 335] width 350 height 372
type textarea "hero.jumpLeft(2)"
click at [845, 305] on div "hero . moveRight ( ) hero . jumpRight ( ) hero . moveRight ( 1 ) hero . moveUp …" at bounding box center [855, 335] width 350 height 372
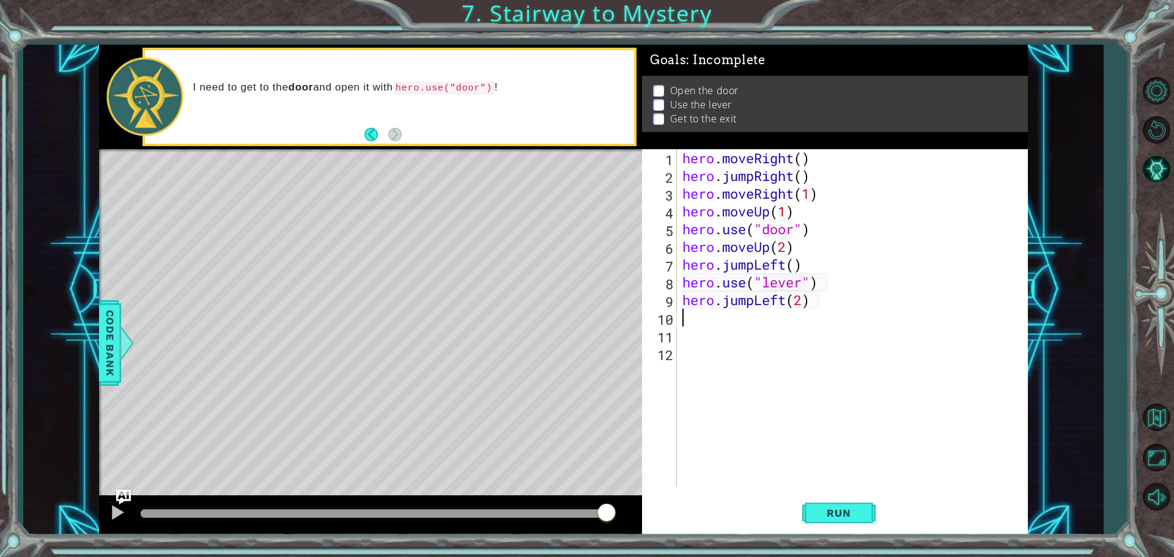
type textarea "h"
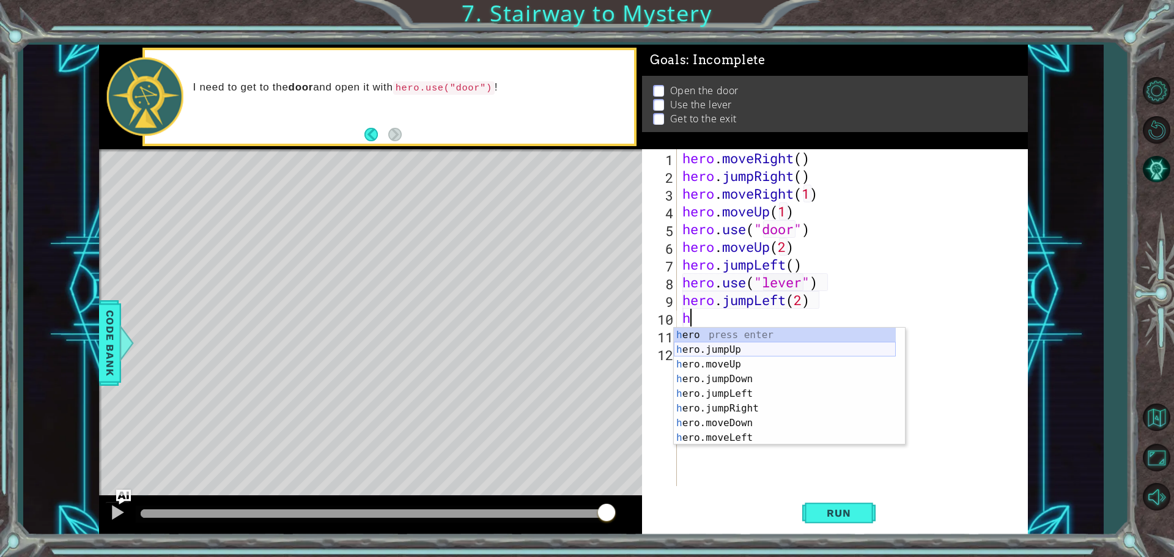
click at [772, 353] on div "h ero press enter h ero.jumpUp press enter h ero.moveUp press enter h ero.jumpD…" at bounding box center [785, 401] width 222 height 147
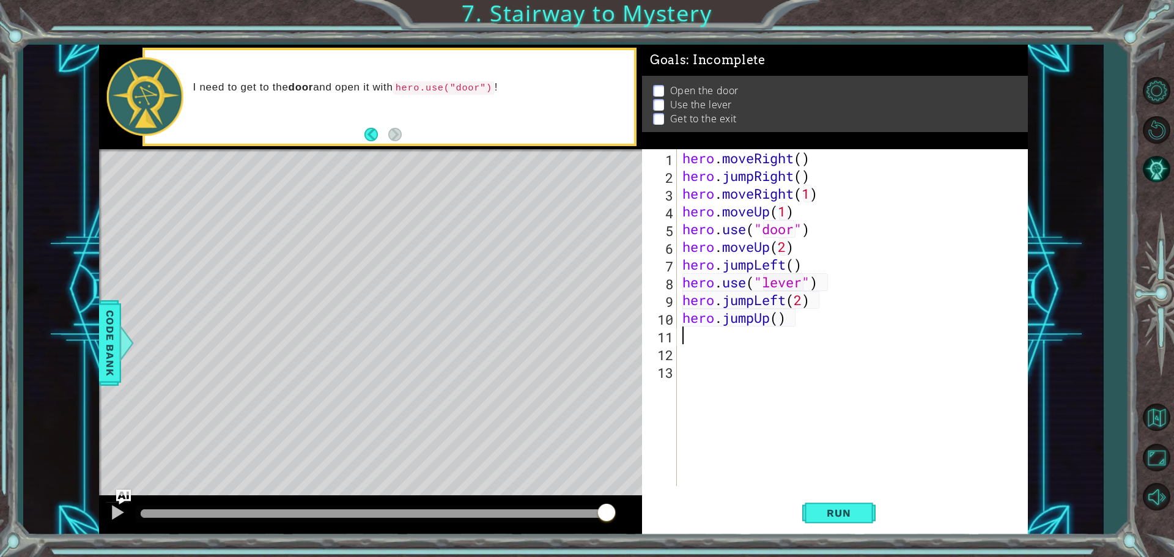
type textarea "h"
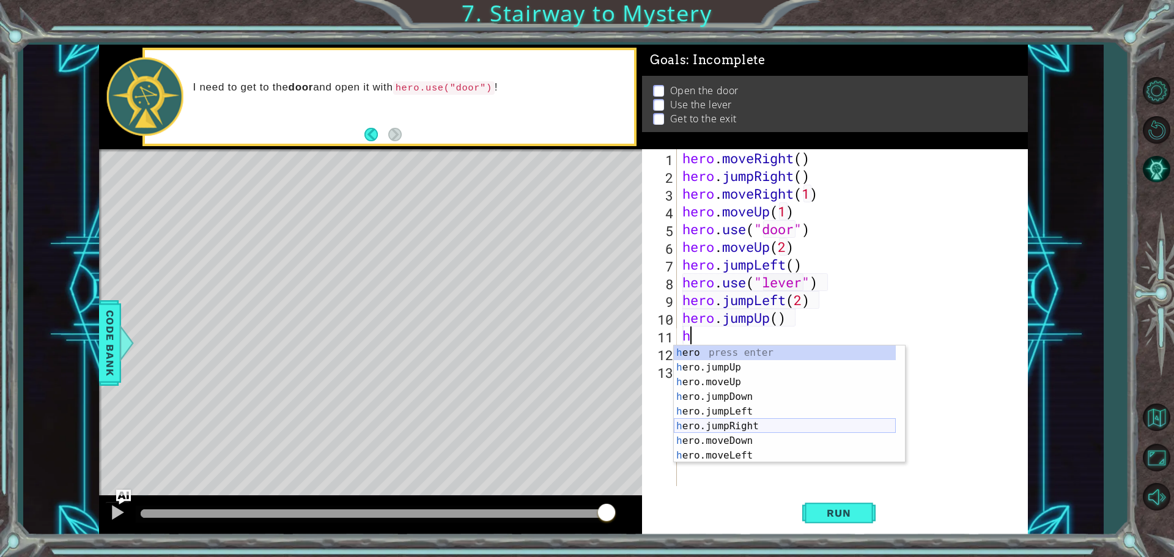
click at [762, 420] on div "h ero press enter h ero.jumpUp press enter h ero.moveUp press enter h ero.jumpD…" at bounding box center [785, 418] width 222 height 147
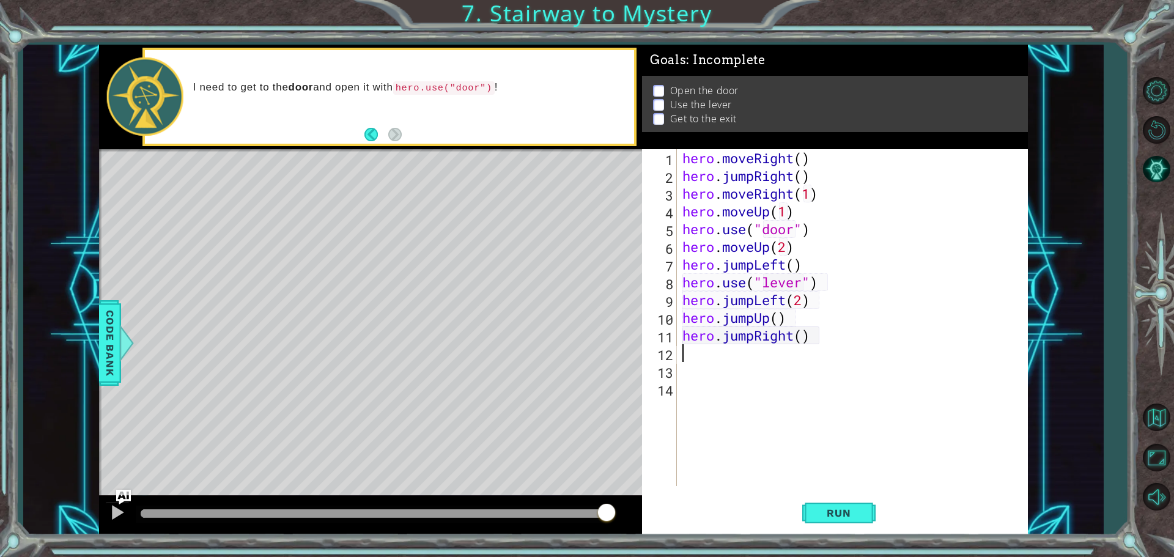
type textarea "h"
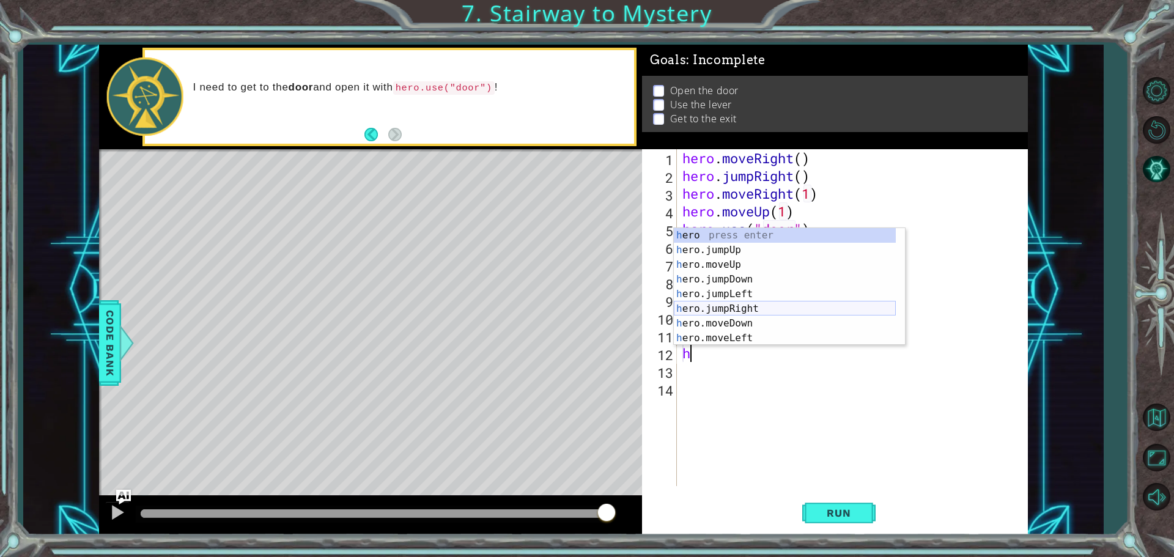
click at [741, 311] on div "h ero press enter h ero.jumpUp press enter h ero.moveUp press enter h ero.jumpD…" at bounding box center [785, 301] width 222 height 147
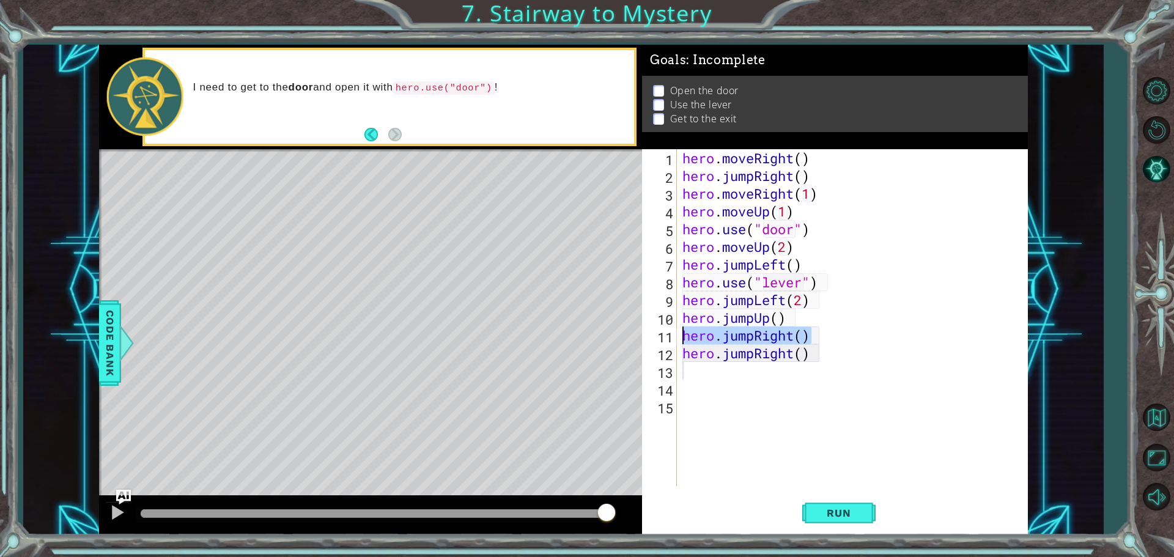
drag, startPoint x: 828, startPoint y: 336, endPoint x: 684, endPoint y: 339, distance: 143.7
click at [684, 339] on div "hero . moveRight ( ) hero . jumpRight ( ) hero . moveRight ( 1 ) hero . moveUp …" at bounding box center [855, 335] width 350 height 372
click at [684, 339] on div "hero . moveRight ( ) hero . jumpRight ( ) hero . moveRight ( 1 ) hero . moveUp …" at bounding box center [852, 317] width 344 height 337
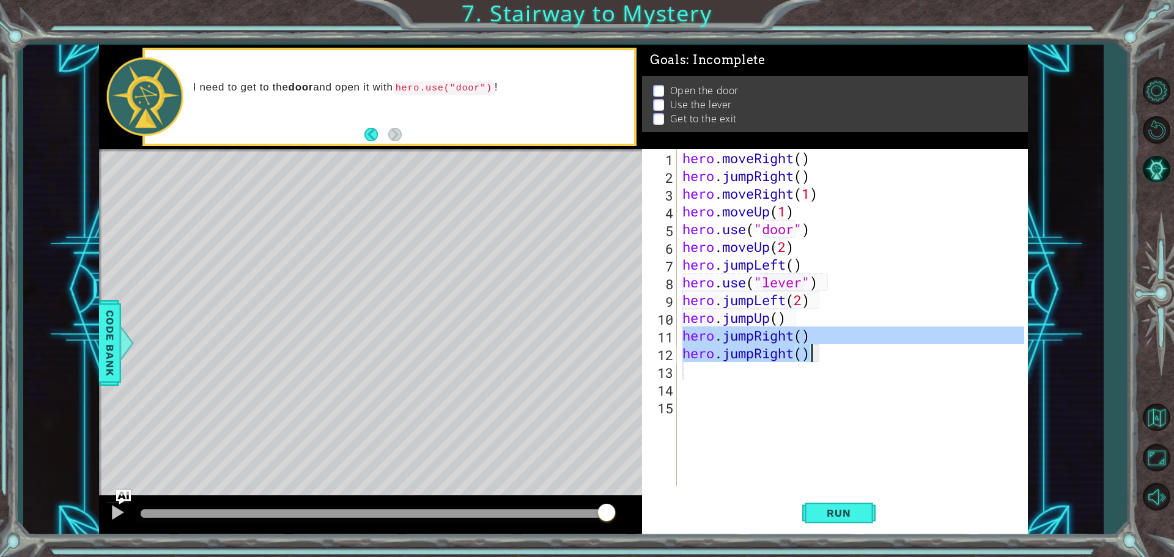
drag, startPoint x: 684, startPoint y: 338, endPoint x: 822, endPoint y: 355, distance: 139.9
click at [822, 355] on div "hero . moveRight ( ) hero . jumpRight ( ) hero . moveRight ( 1 ) hero . moveUp …" at bounding box center [855, 335] width 350 height 372
type textarea "hero.jumpRight() hero.jumpRight()"
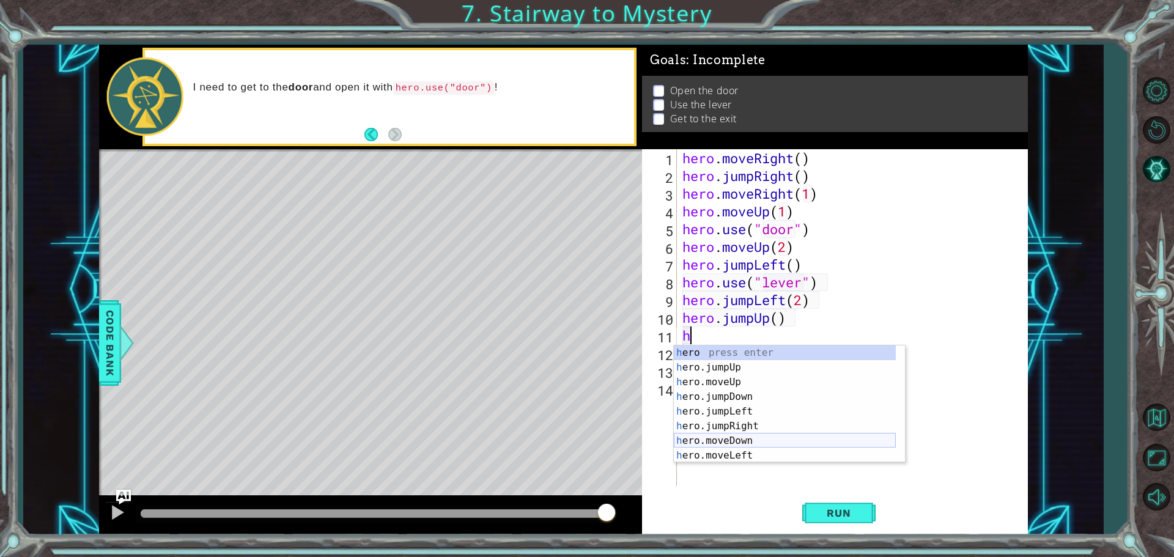
scroll to position [29, 0]
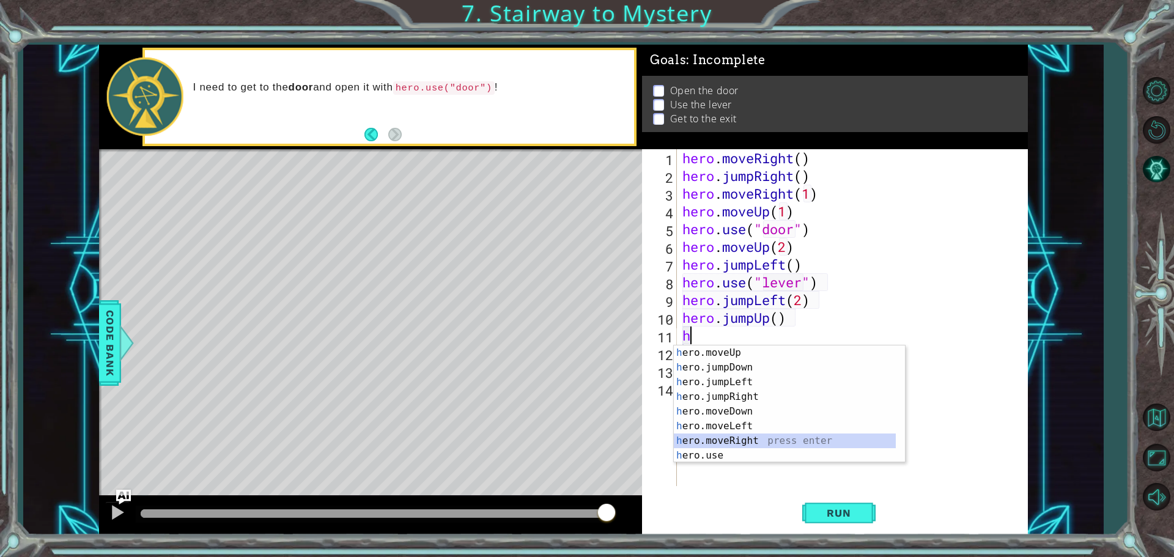
click at [756, 434] on div "h ero.moveUp press enter h ero.jumpDown press enter h ero.jumpLeft press enter …" at bounding box center [785, 418] width 222 height 147
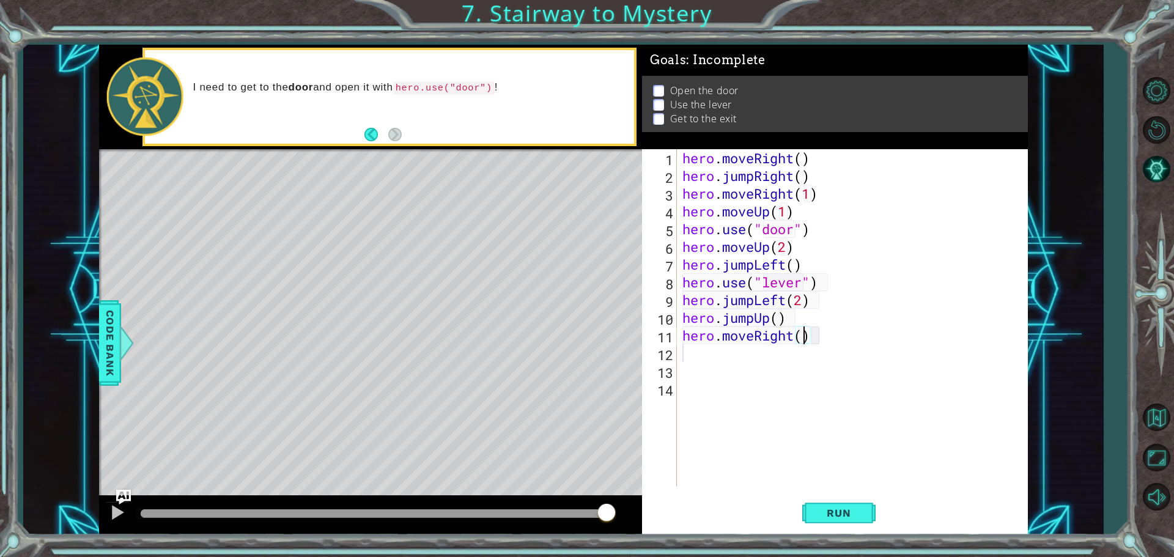
scroll to position [0, 6]
click at [847, 527] on button "Run" at bounding box center [838, 512] width 73 height 39
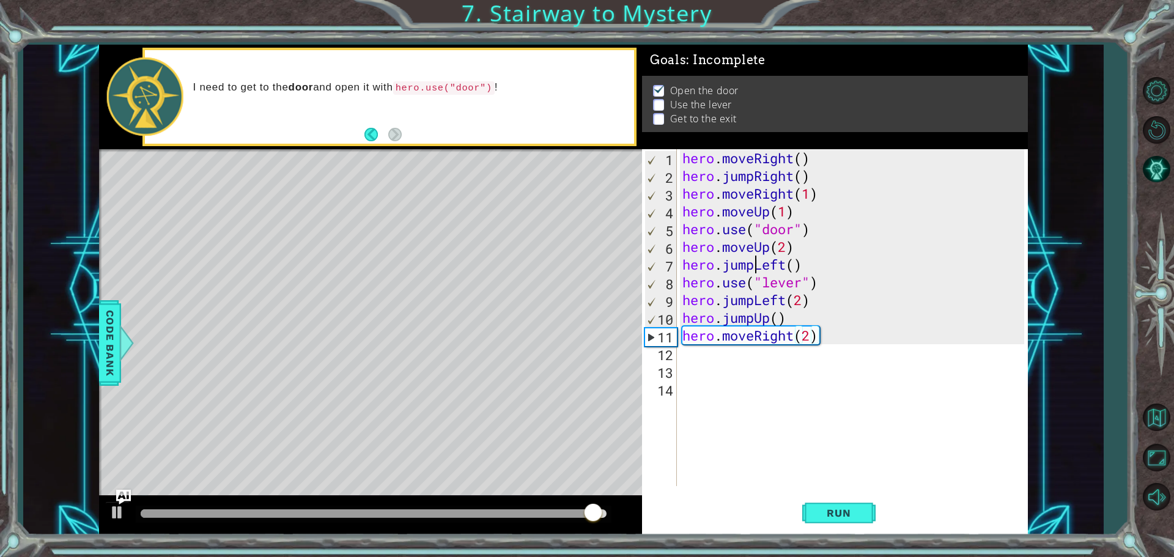
click at [755, 267] on div "hero . moveRight ( ) hero . jumpRight ( ) hero . moveRight ( 1 ) hero . moveUp …" at bounding box center [855, 335] width 350 height 372
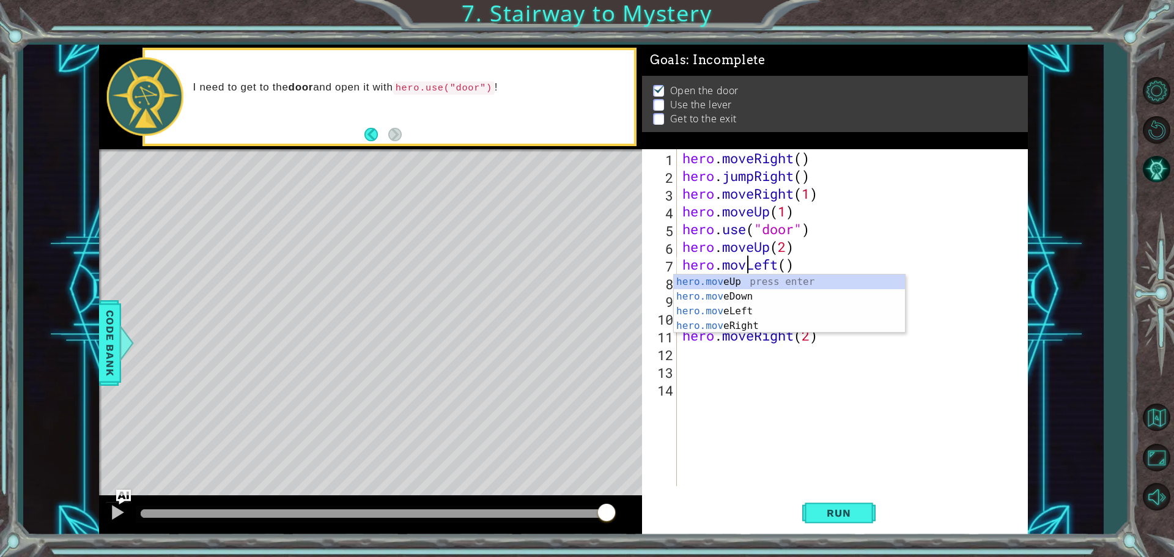
scroll to position [0, 3]
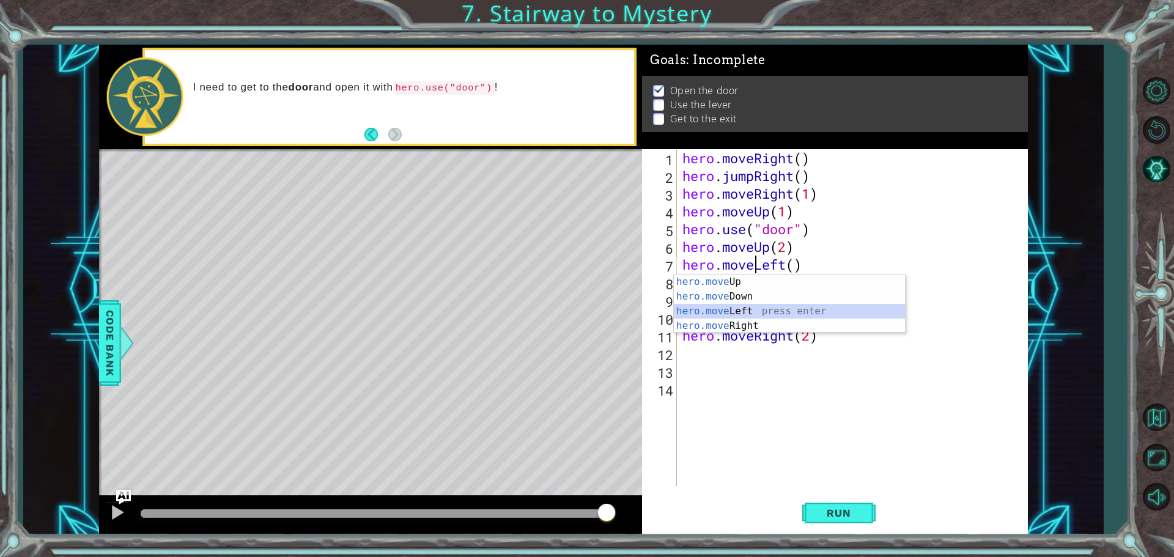
click at [778, 309] on div "hero.move Up press enter hero.move Down press enter hero.move Left press enter …" at bounding box center [789, 319] width 231 height 88
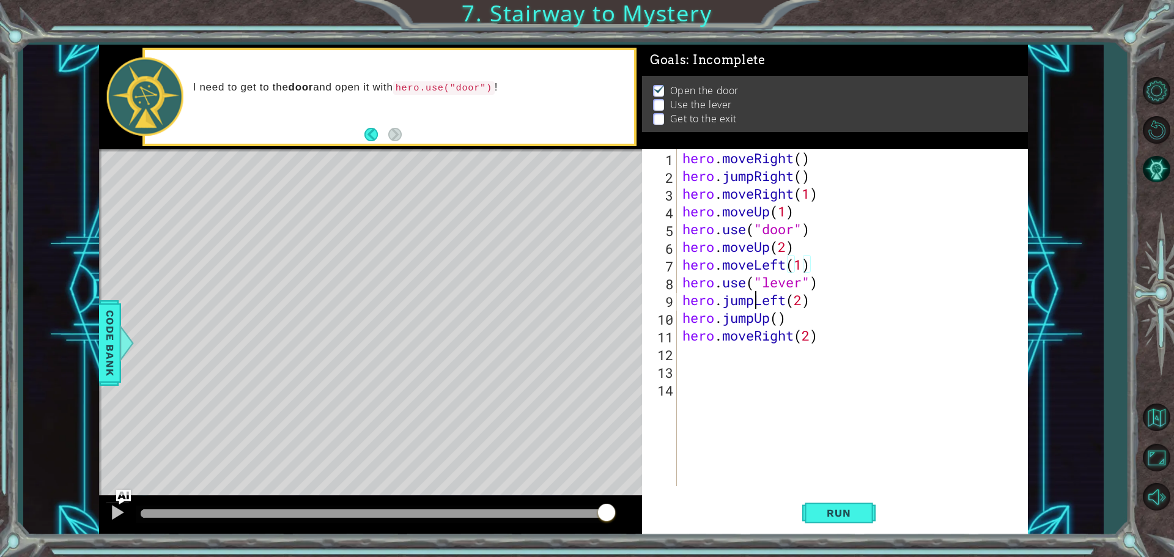
click at [752, 301] on div "hero . moveRight ( ) hero . jumpRight ( ) hero . moveRight ( 1 ) hero . moveUp …" at bounding box center [855, 335] width 350 height 372
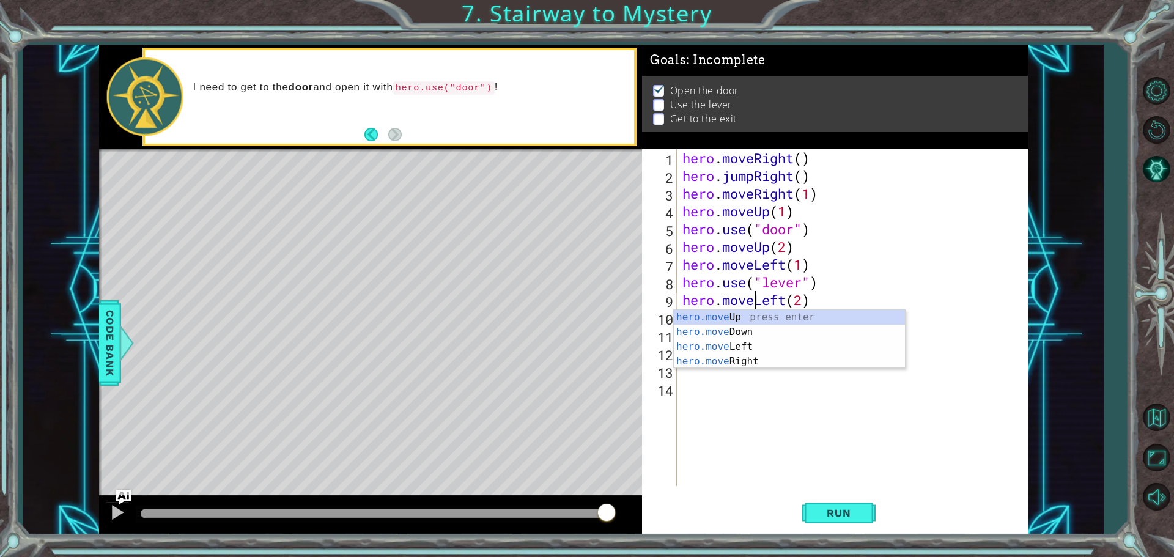
type textarea "hero.moveLeft(2)"
